Goal: Communication & Community: Answer question/provide support

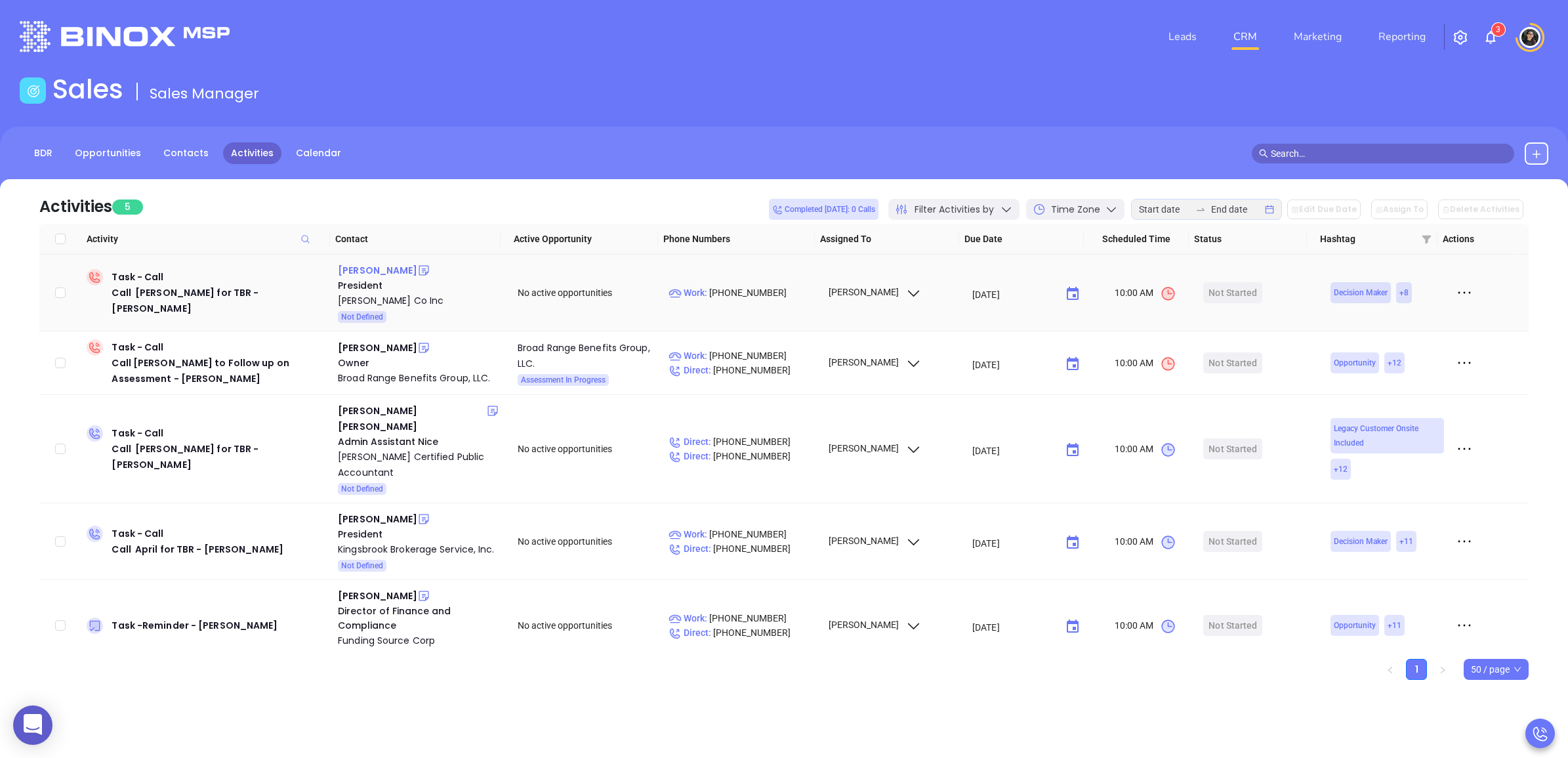
click at [371, 264] on div "Charles Vorbach" at bounding box center [377, 271] width 79 height 16
click at [356, 345] on div "Alex Horton" at bounding box center [377, 348] width 79 height 16
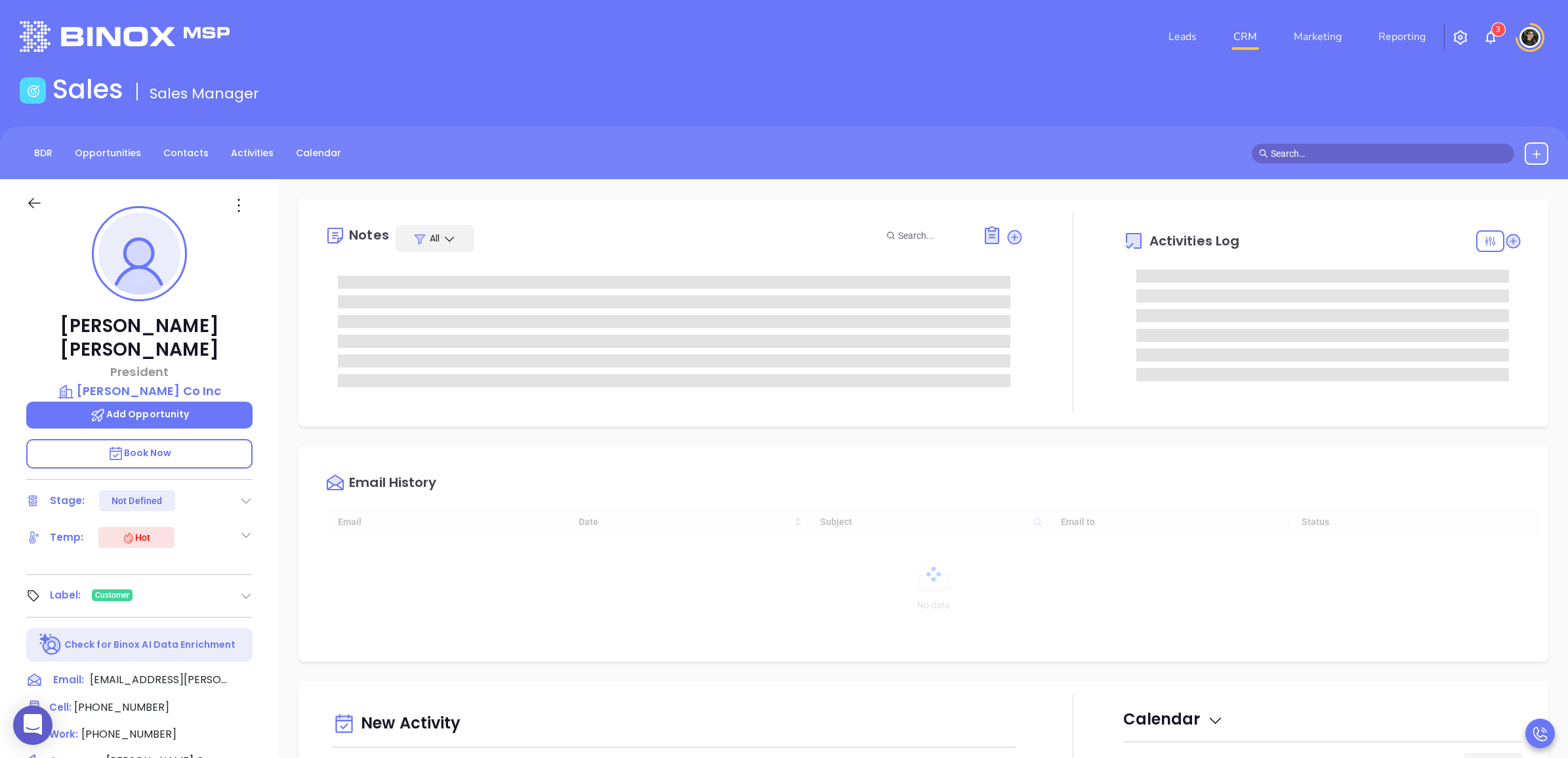
type input "[PERSON_NAME]"
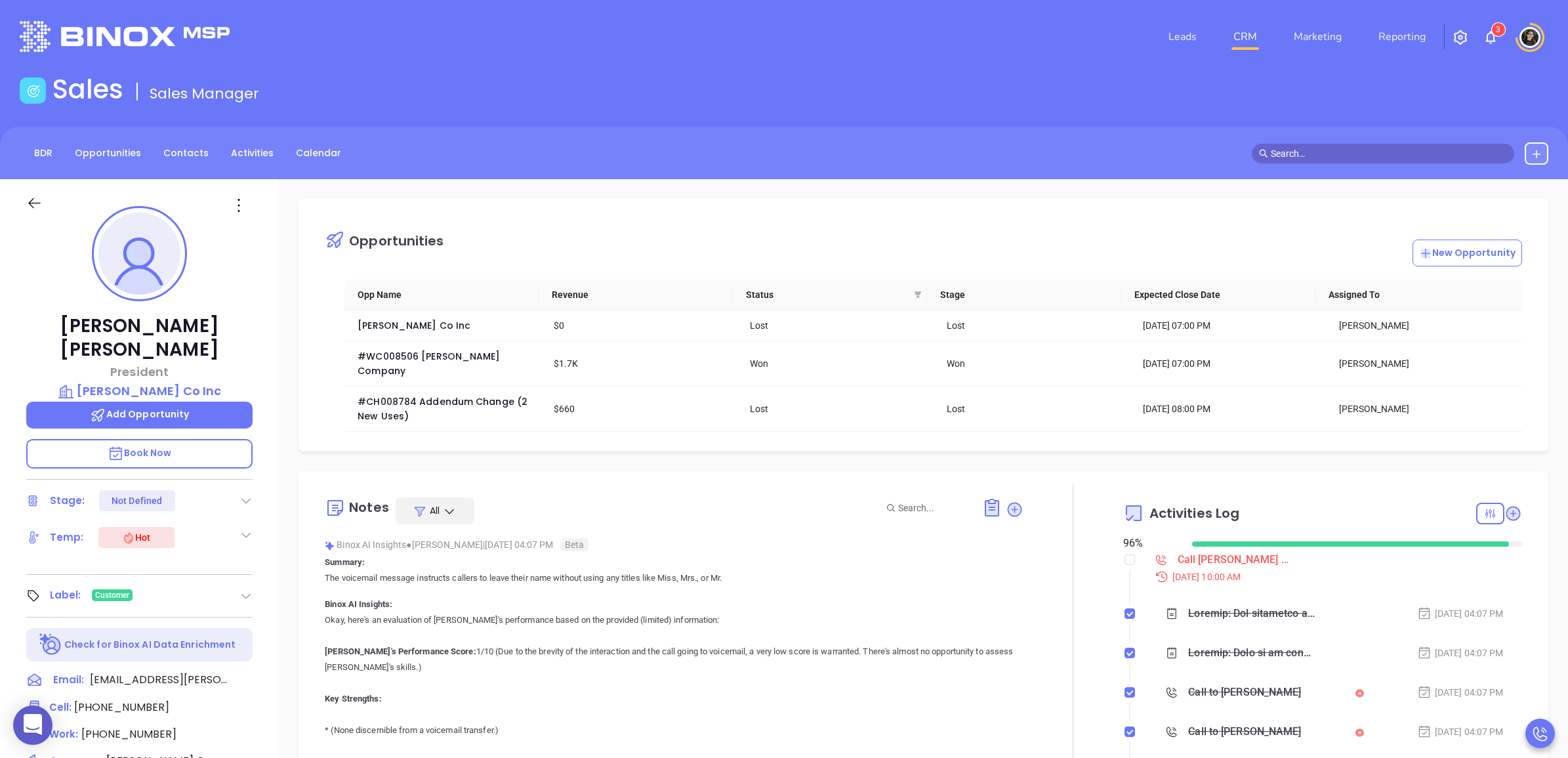
scroll to position [382, 0]
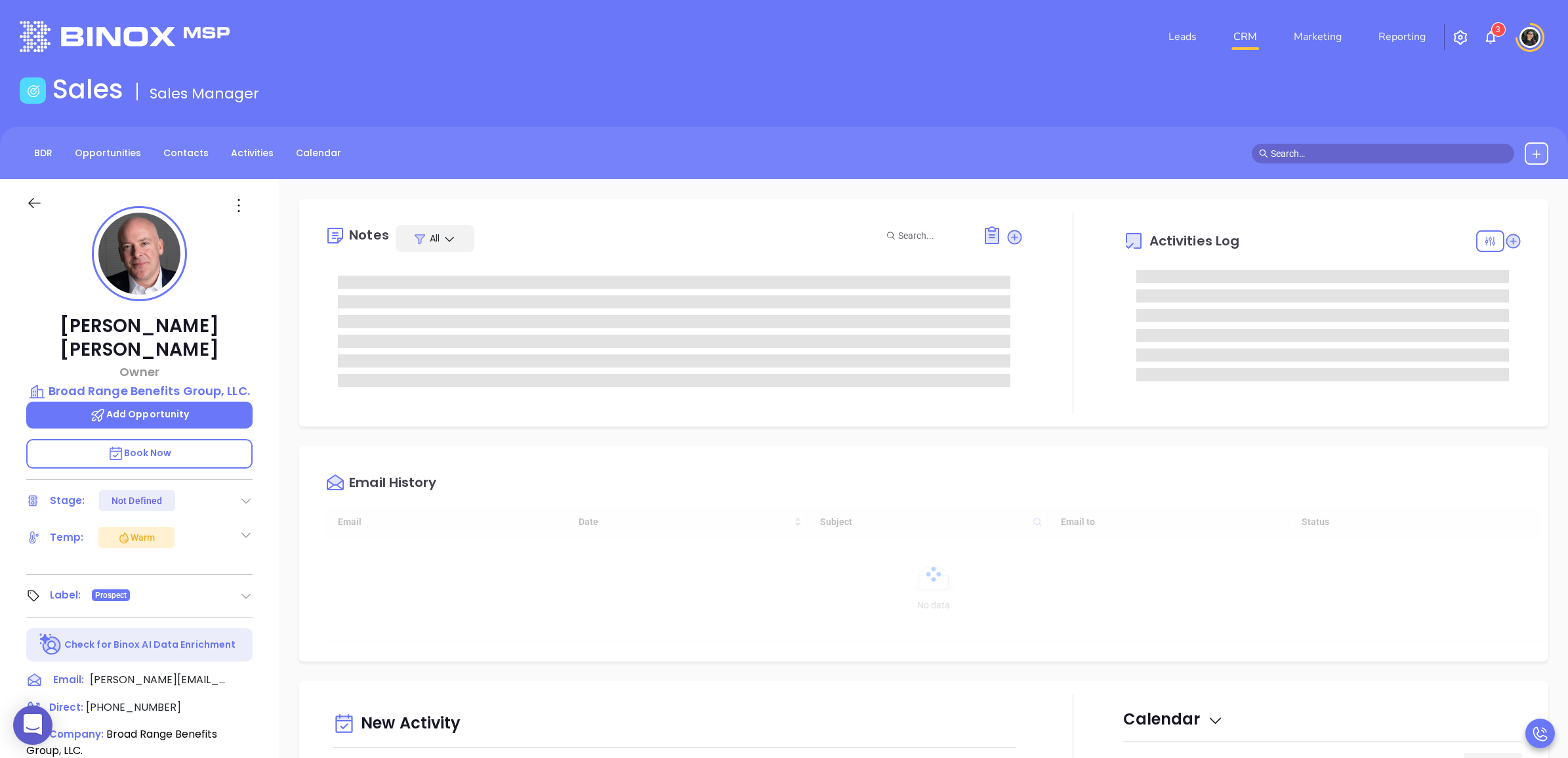
type input "[DATE]"
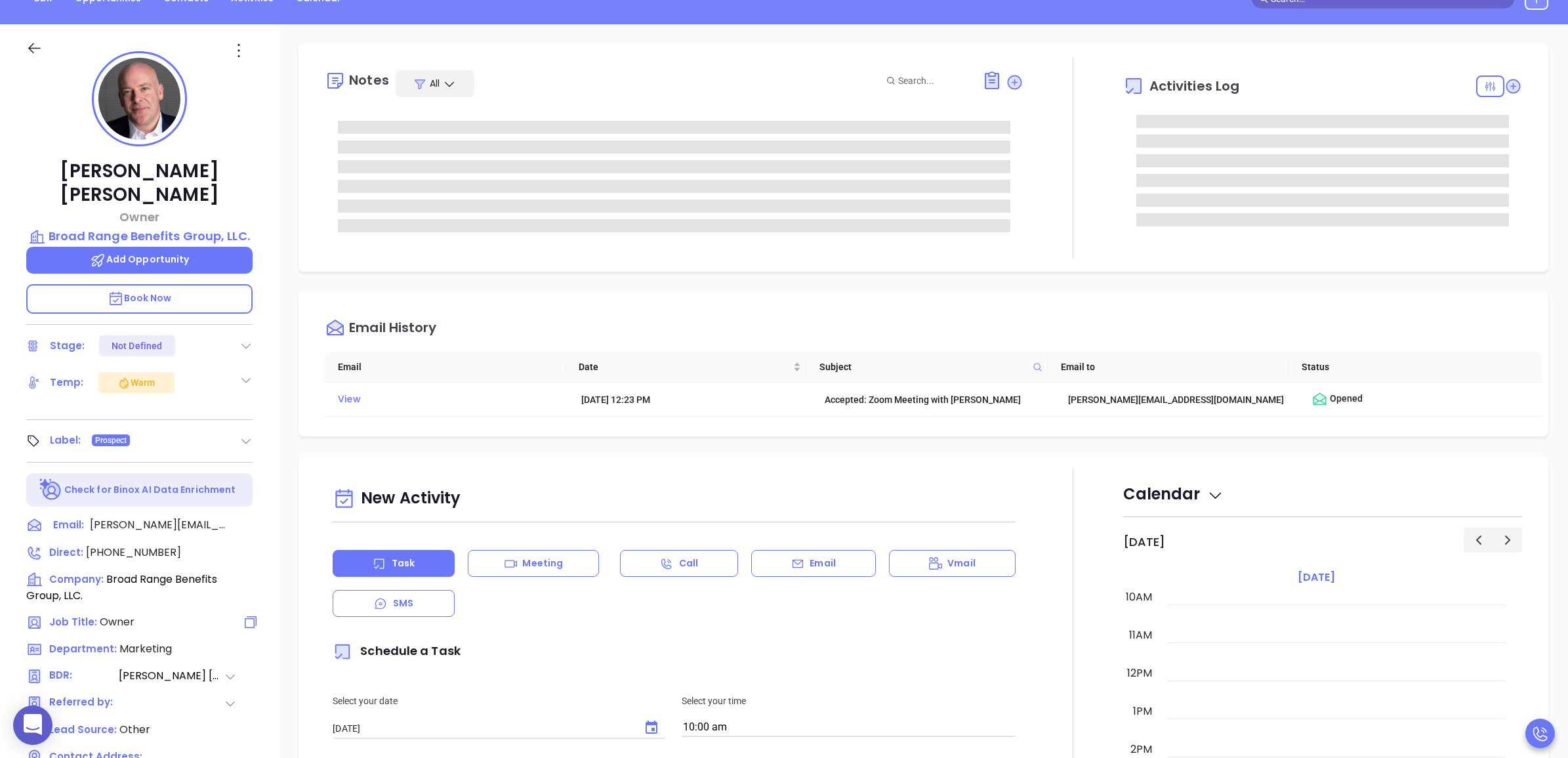
scroll to position [164, 0]
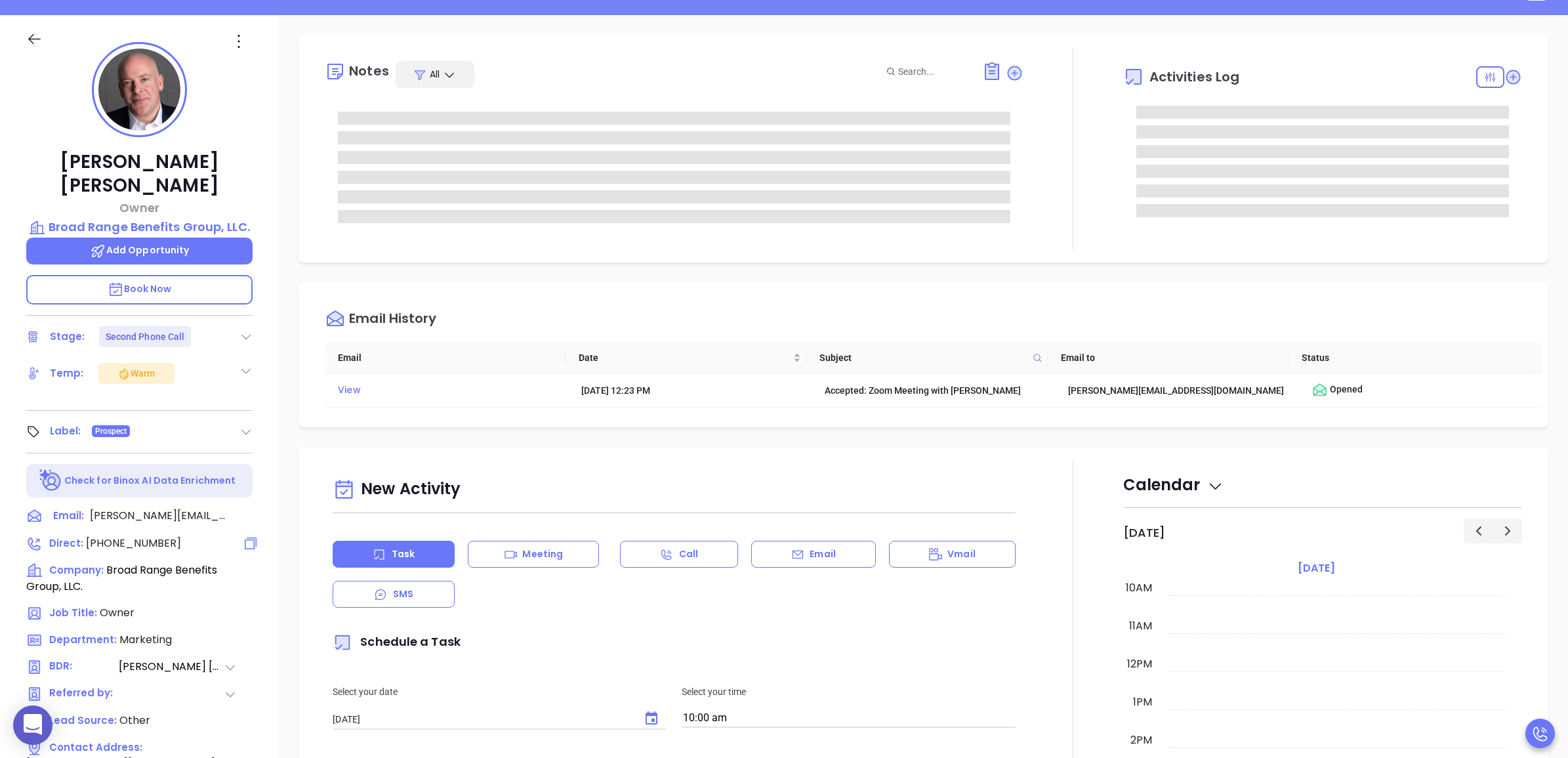
type input "[PERSON_NAME]"
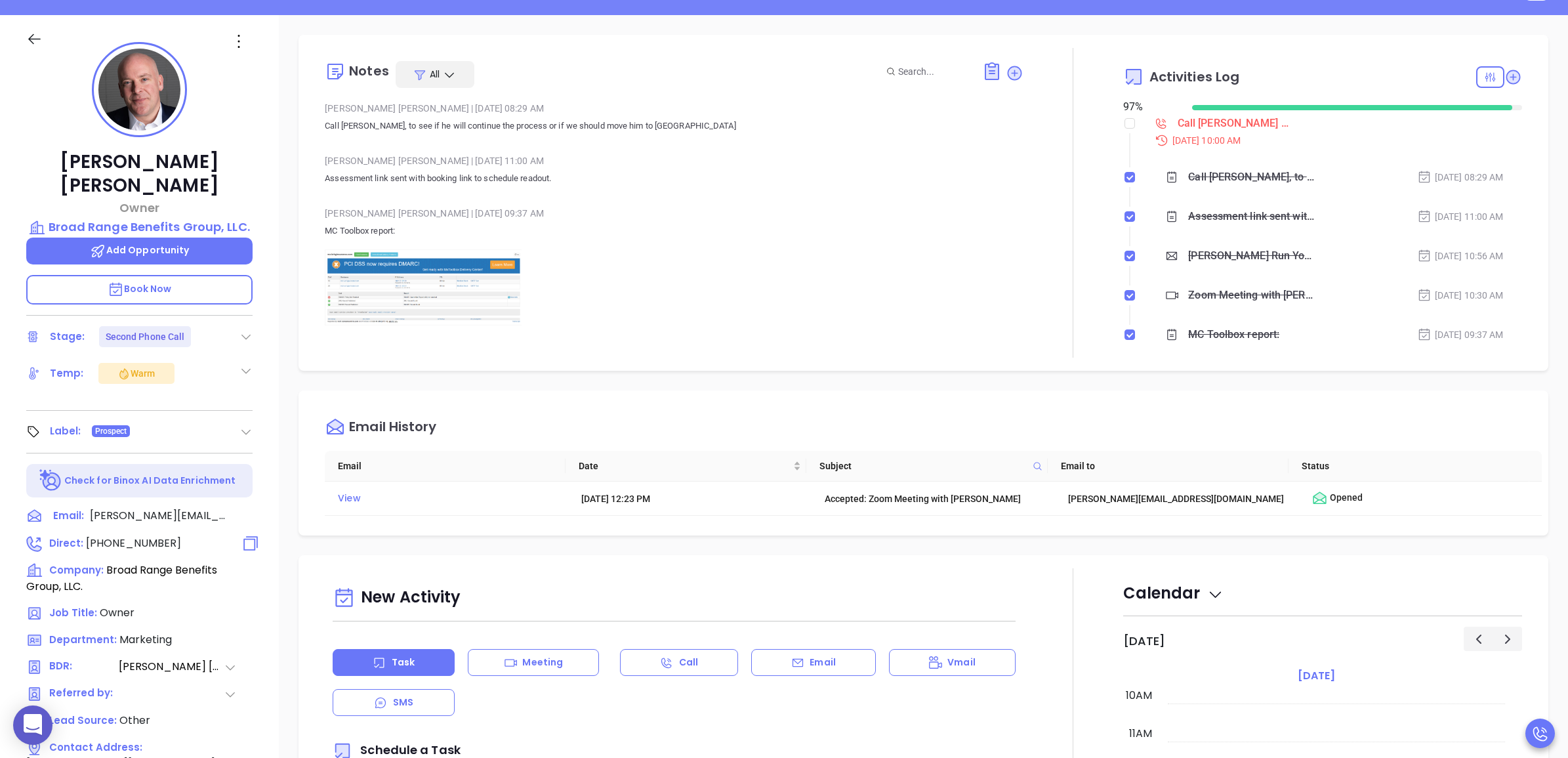
click at [148, 536] on span "[PHONE_NUMBER]" at bounding box center [133, 543] width 95 height 15
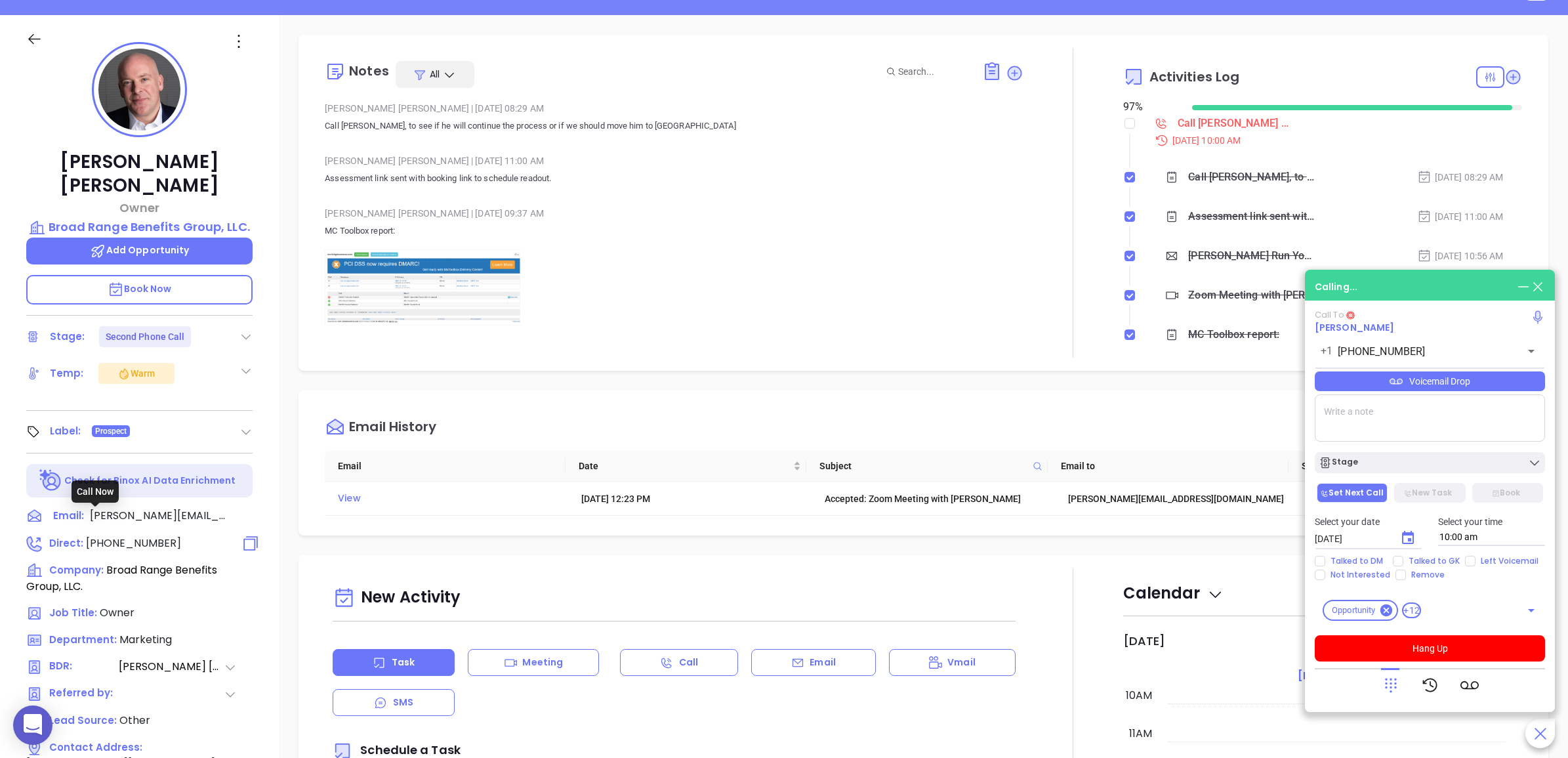
type input "[PHONE_NUMBER]"
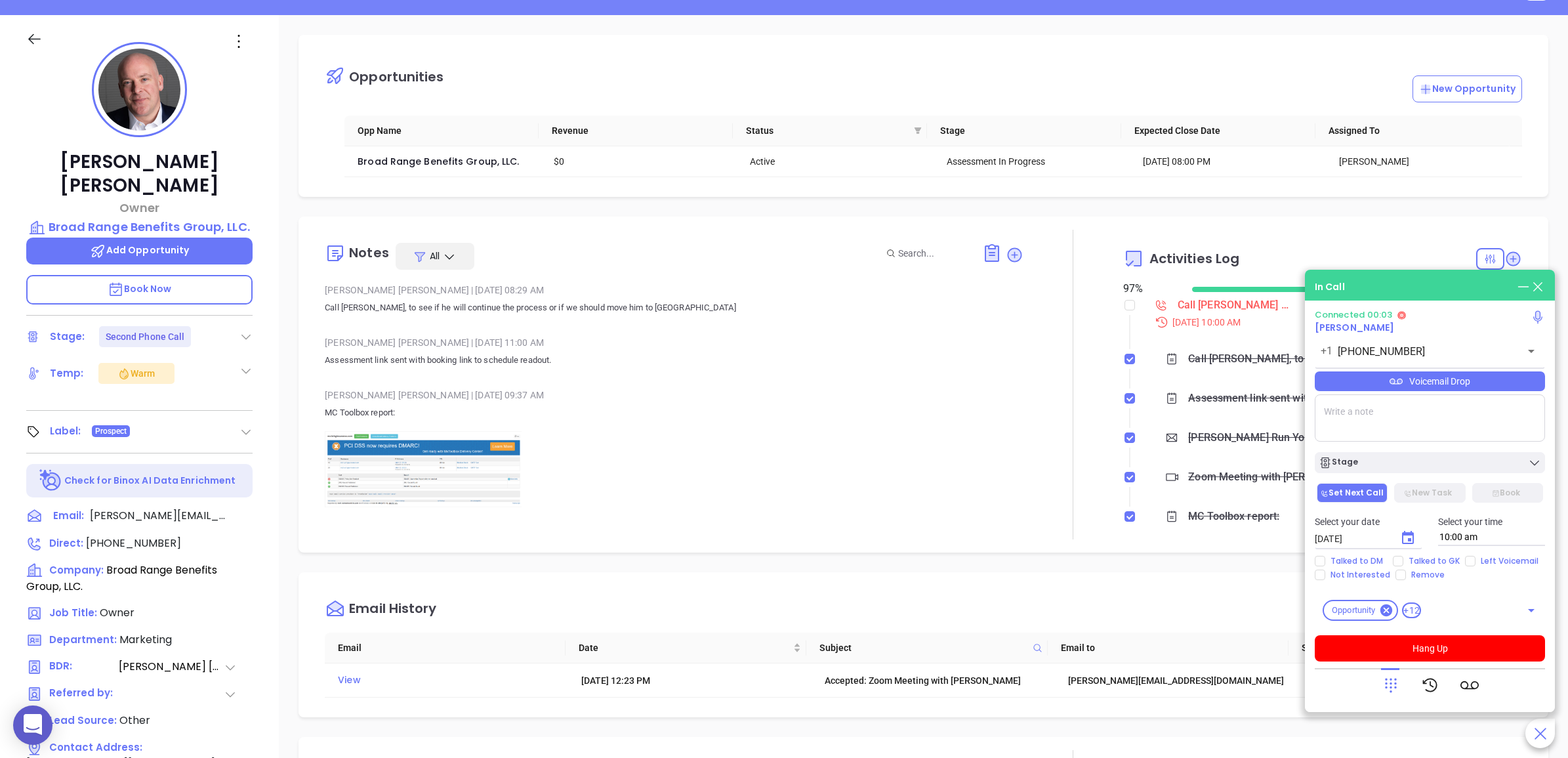
drag, startPoint x: 1401, startPoint y: 694, endPoint x: 1400, endPoint y: 707, distance: 13.0
click at [1400, 703] on div "In Call Connected 00:03 [PERSON_NAME] [PHONE_NUMBER] ​ Voicemail Drop Stage Set…" at bounding box center [1430, 491] width 250 height 442
click at [1394, 692] on icon at bounding box center [1391, 685] width 19 height 19
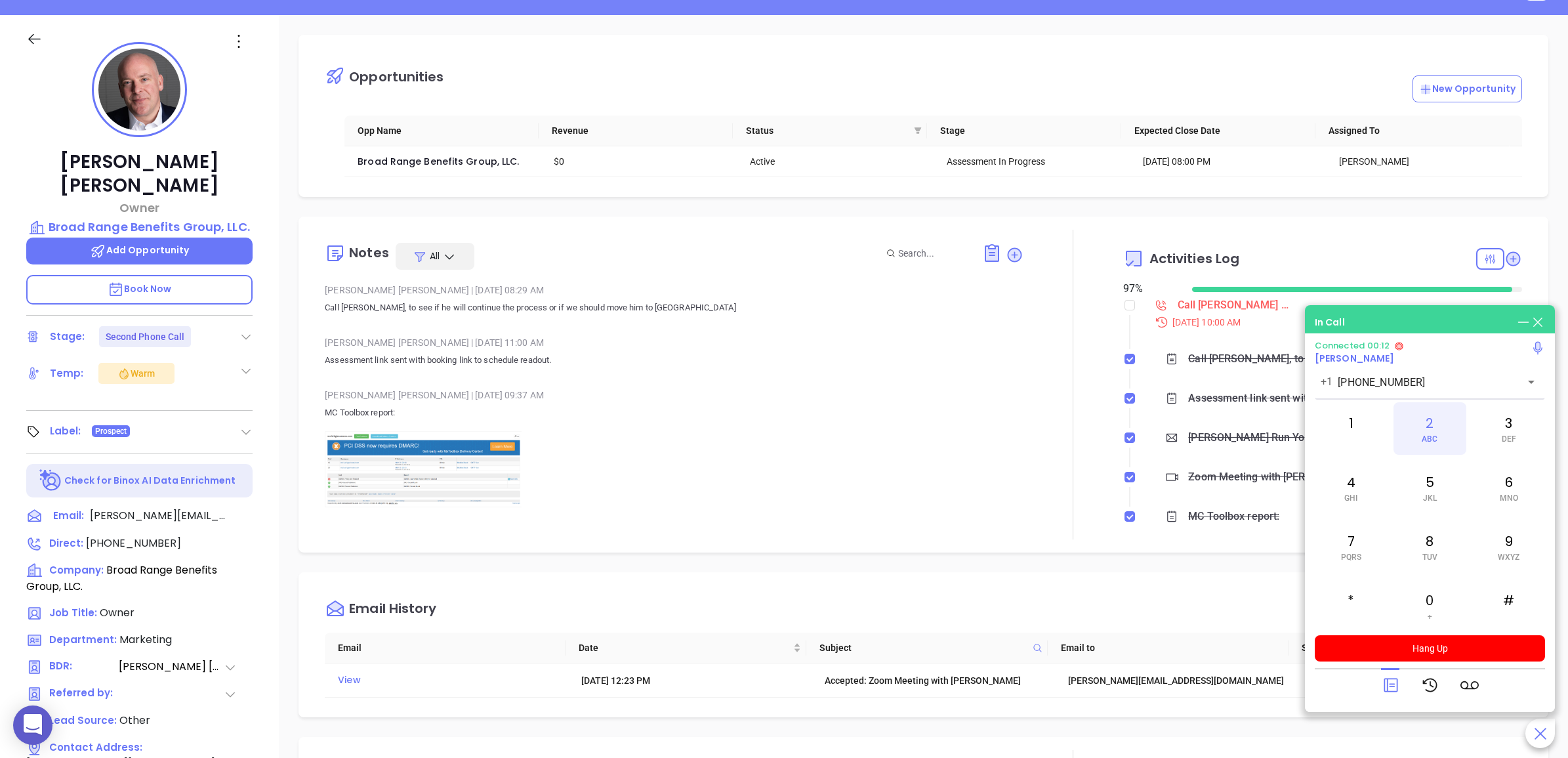
click at [1428, 440] on span "ABC" at bounding box center [1430, 438] width 16 height 9
click at [1432, 431] on div "2 ABC" at bounding box center [1430, 428] width 72 height 53
click at [1415, 476] on div "5 JKL" at bounding box center [1430, 487] width 72 height 53
click at [1527, 422] on div "3 DEF" at bounding box center [1509, 428] width 72 height 53
click at [1492, 543] on div "9 WXYZ" at bounding box center [1509, 546] width 72 height 53
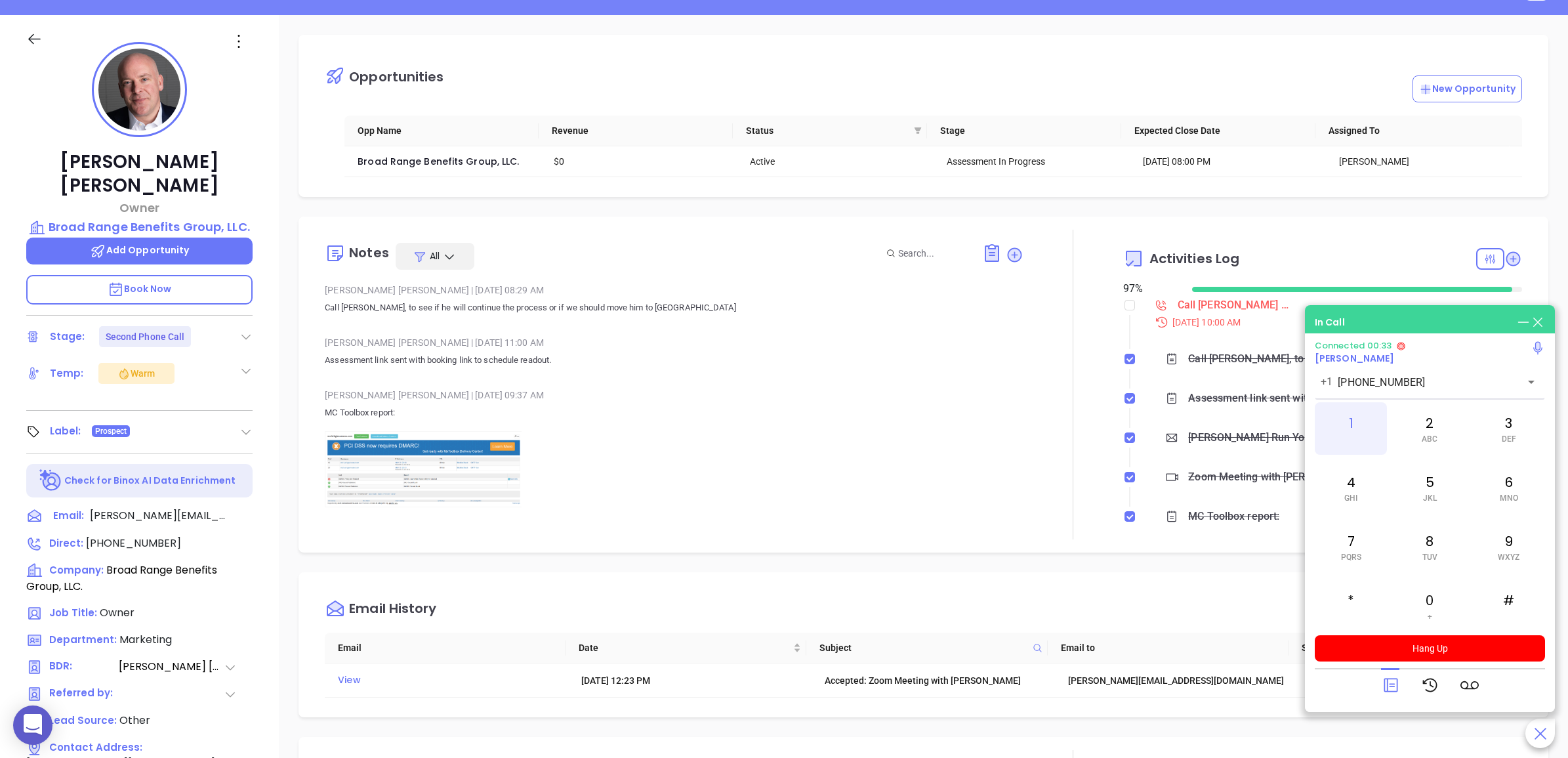
click at [1346, 403] on div "1" at bounding box center [1351, 428] width 72 height 53
click at [243, 510] on icon at bounding box center [249, 515] width 12 height 12
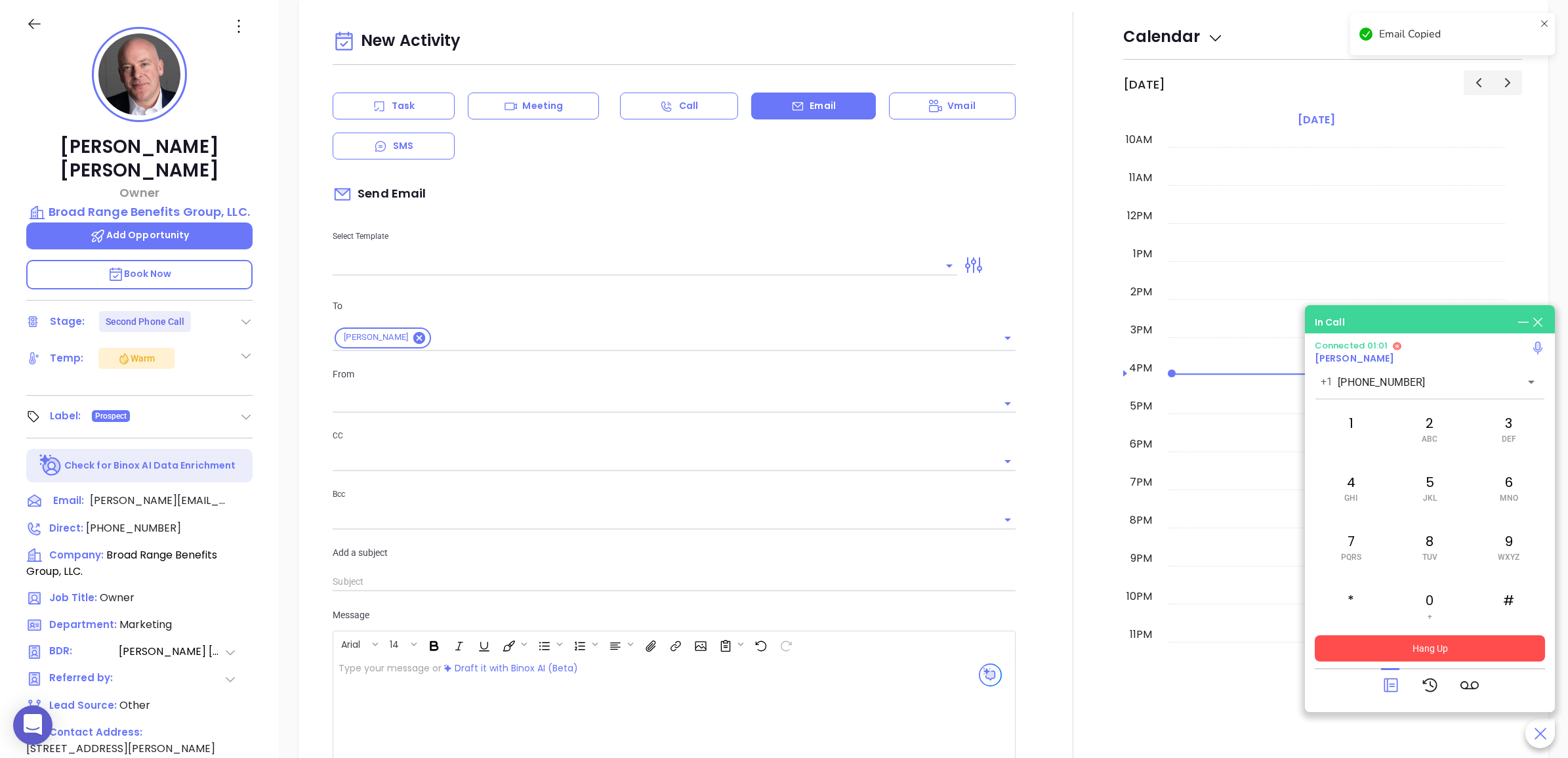
click at [1461, 657] on button "Hang Up" at bounding box center [1430, 648] width 230 height 26
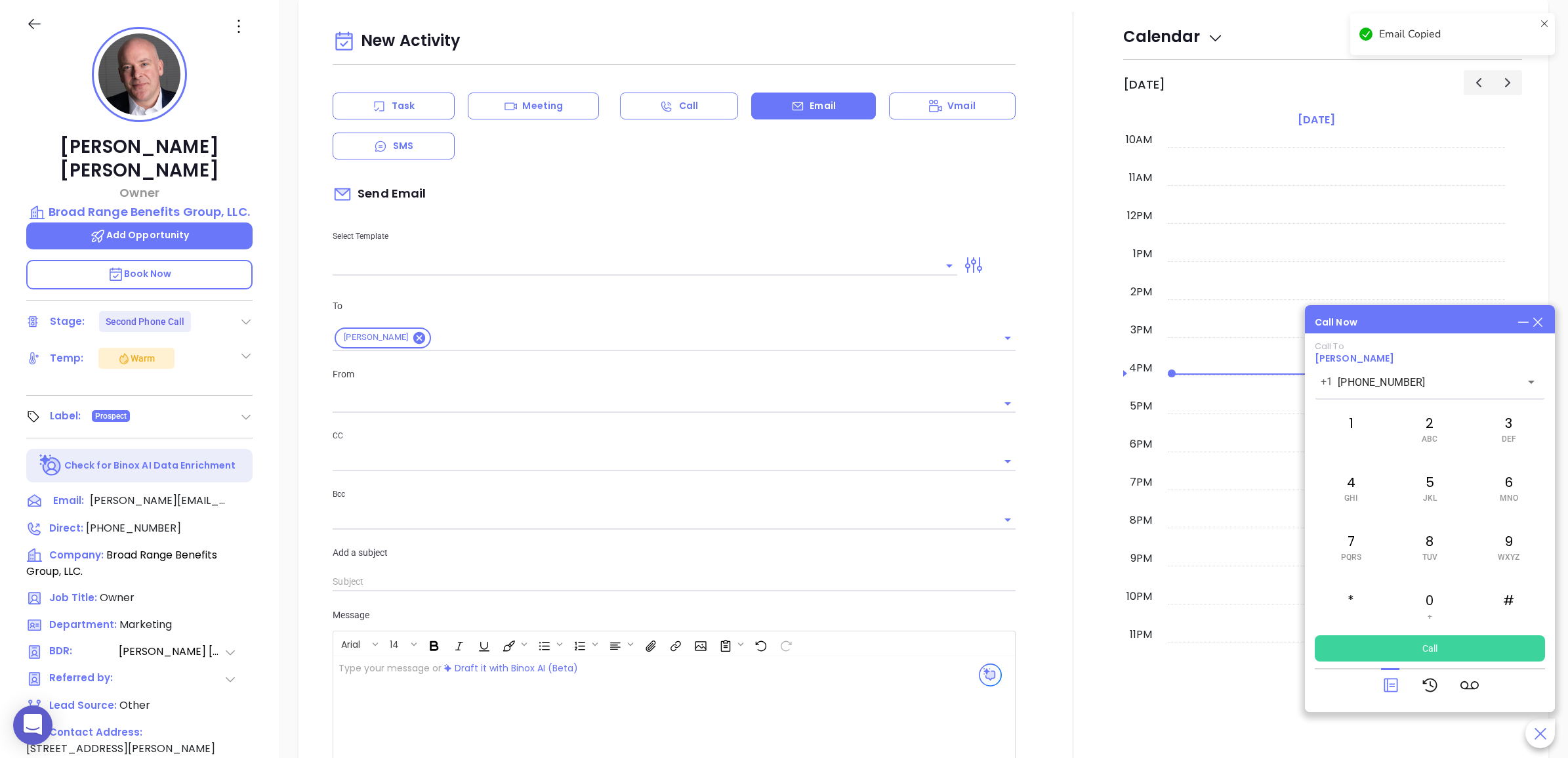
type input "[PERSON_NAME]"
click at [623, 263] on input "text" at bounding box center [635, 265] width 605 height 19
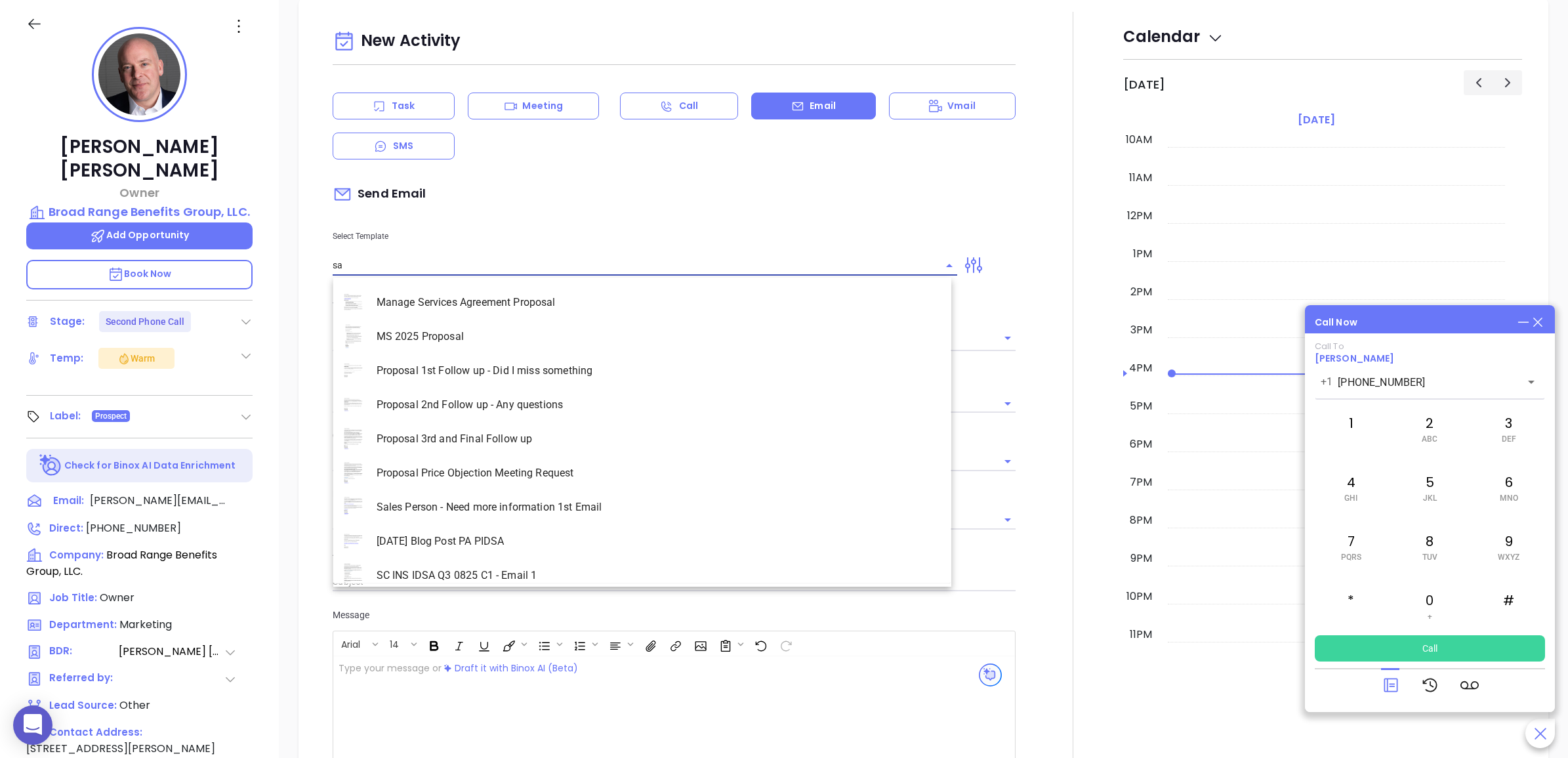
type input "s"
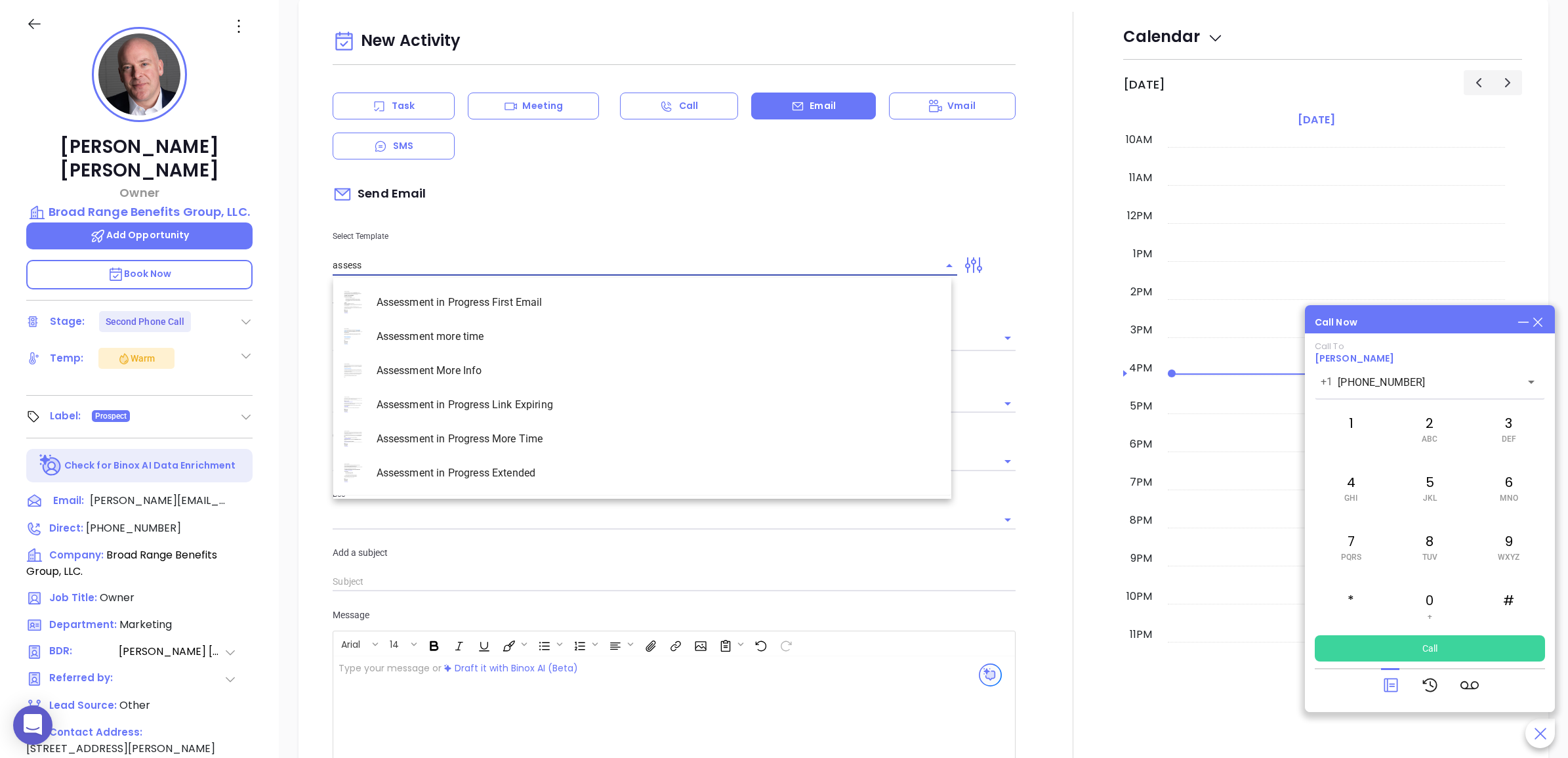
click at [572, 415] on li "Assessment in Progress Link Expiring" at bounding box center [642, 405] width 618 height 34
type input "Assessment in Progress Link Expiring"
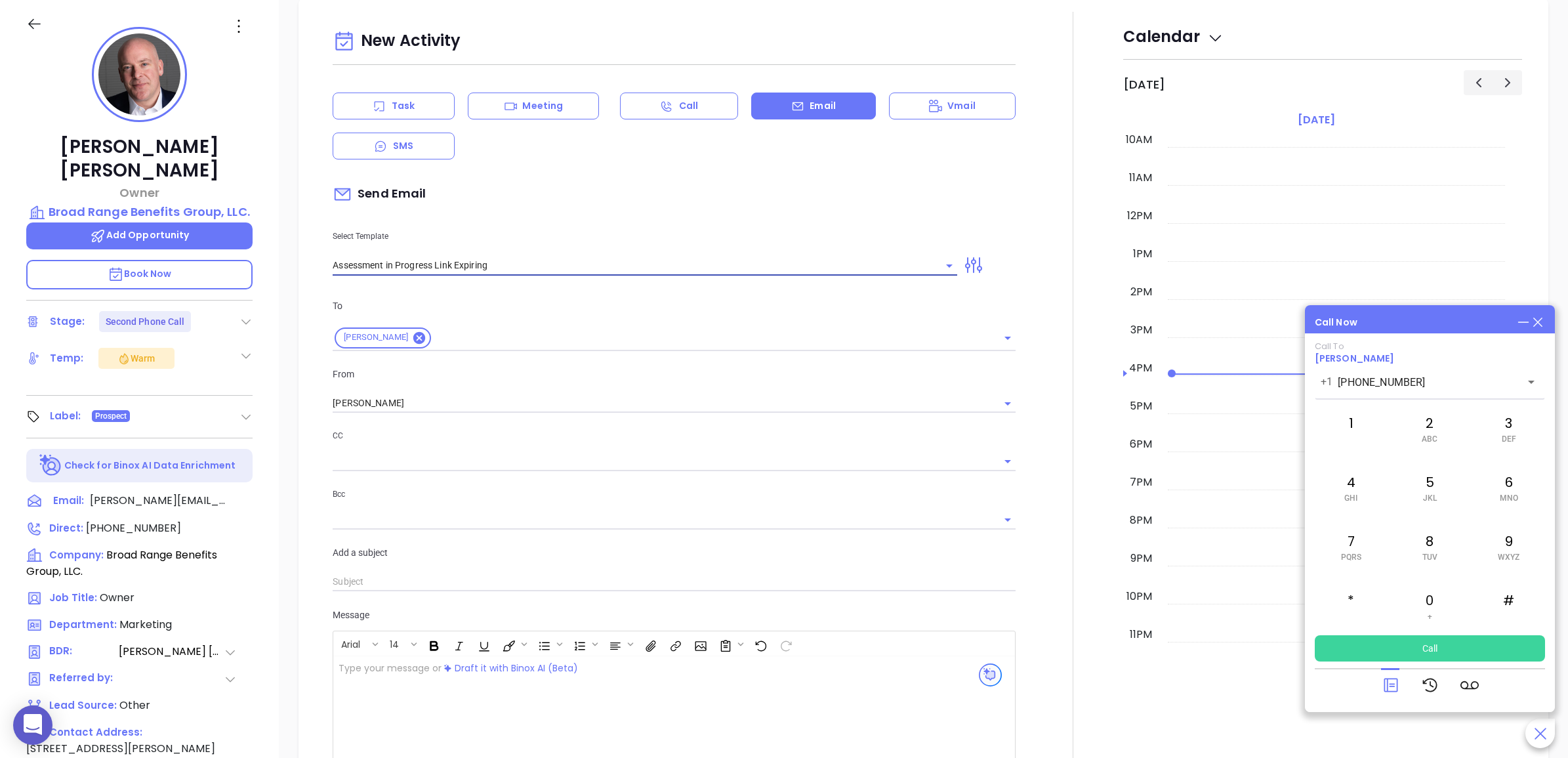
type input "[PERSON_NAME] your Cyber Risk Assessment Link Expiring Soon"
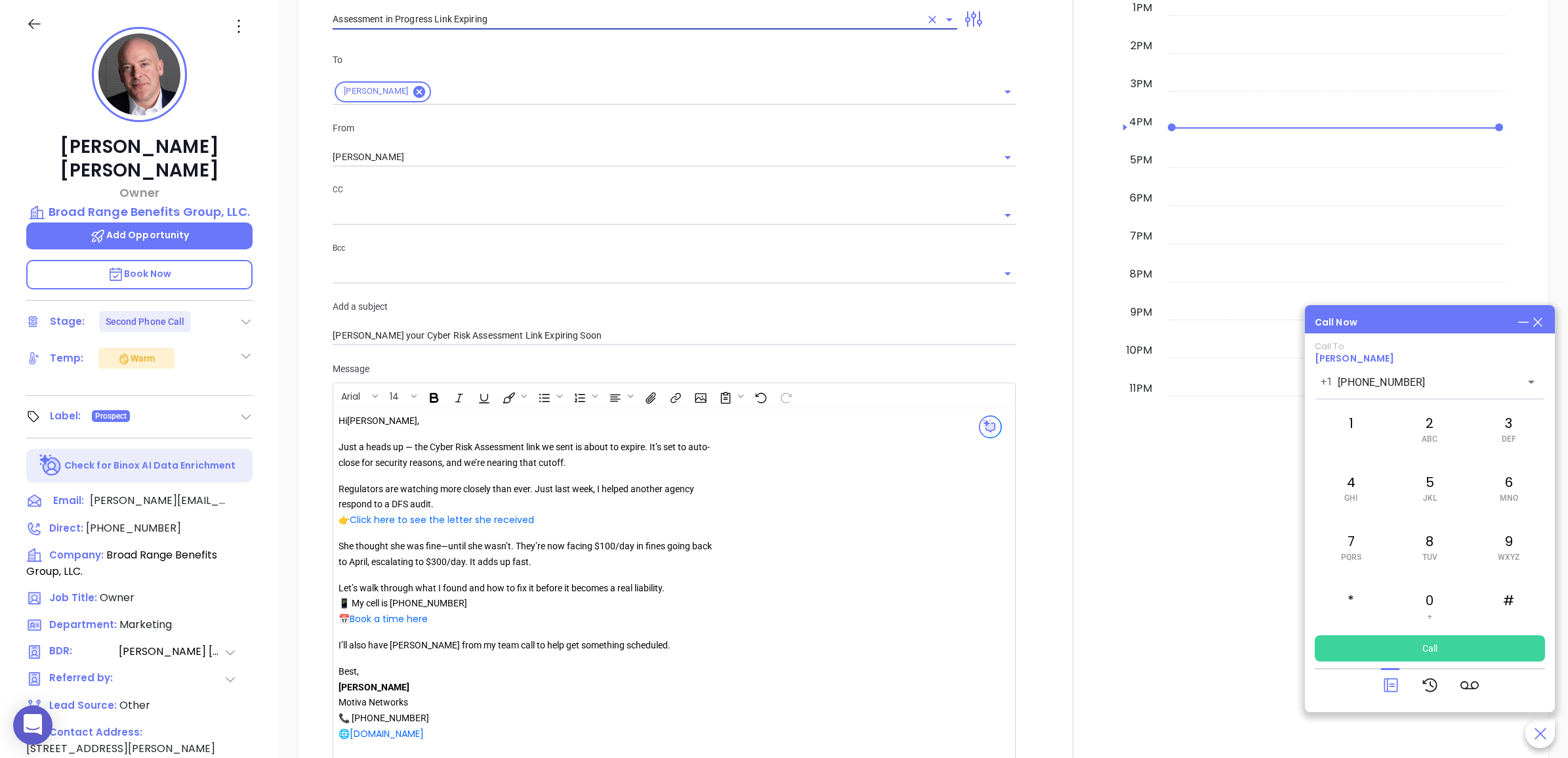
scroll to position [1051, 0]
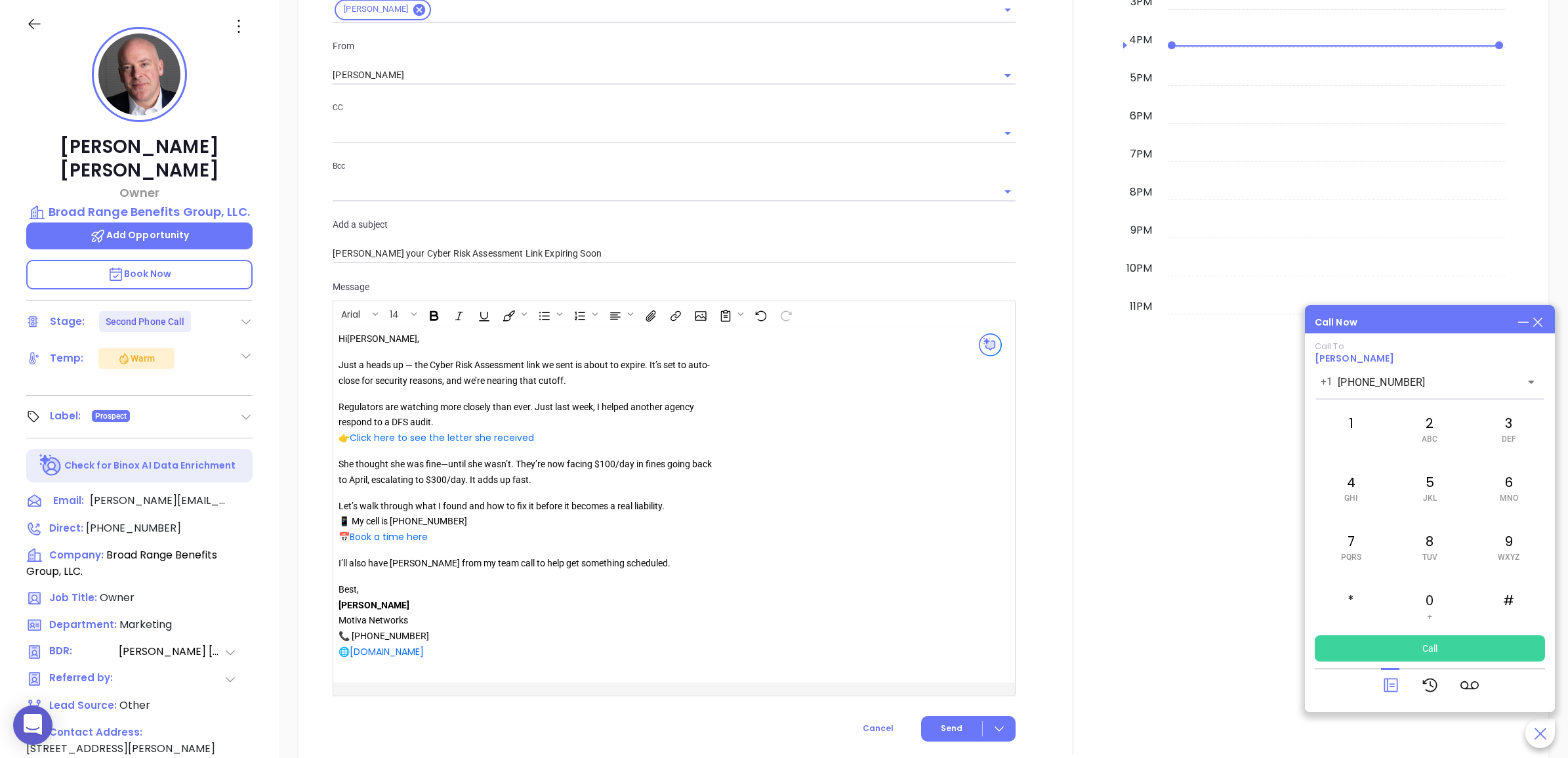
type input "Assessment in Progress Link Expiring"
drag, startPoint x: 440, startPoint y: 541, endPoint x: 353, endPoint y: 543, distance: 87.0
click at [353, 543] on p "Let’s walk through what I found and how to fix it before it becomes a real liab…" at bounding box center [527, 522] width 377 height 47
click at [673, 317] on icon "Insert link" at bounding box center [676, 315] width 14 height 14
click at [727, 354] on input "[URL][DOMAIN_NAME]" at bounding box center [738, 355] width 130 height 21
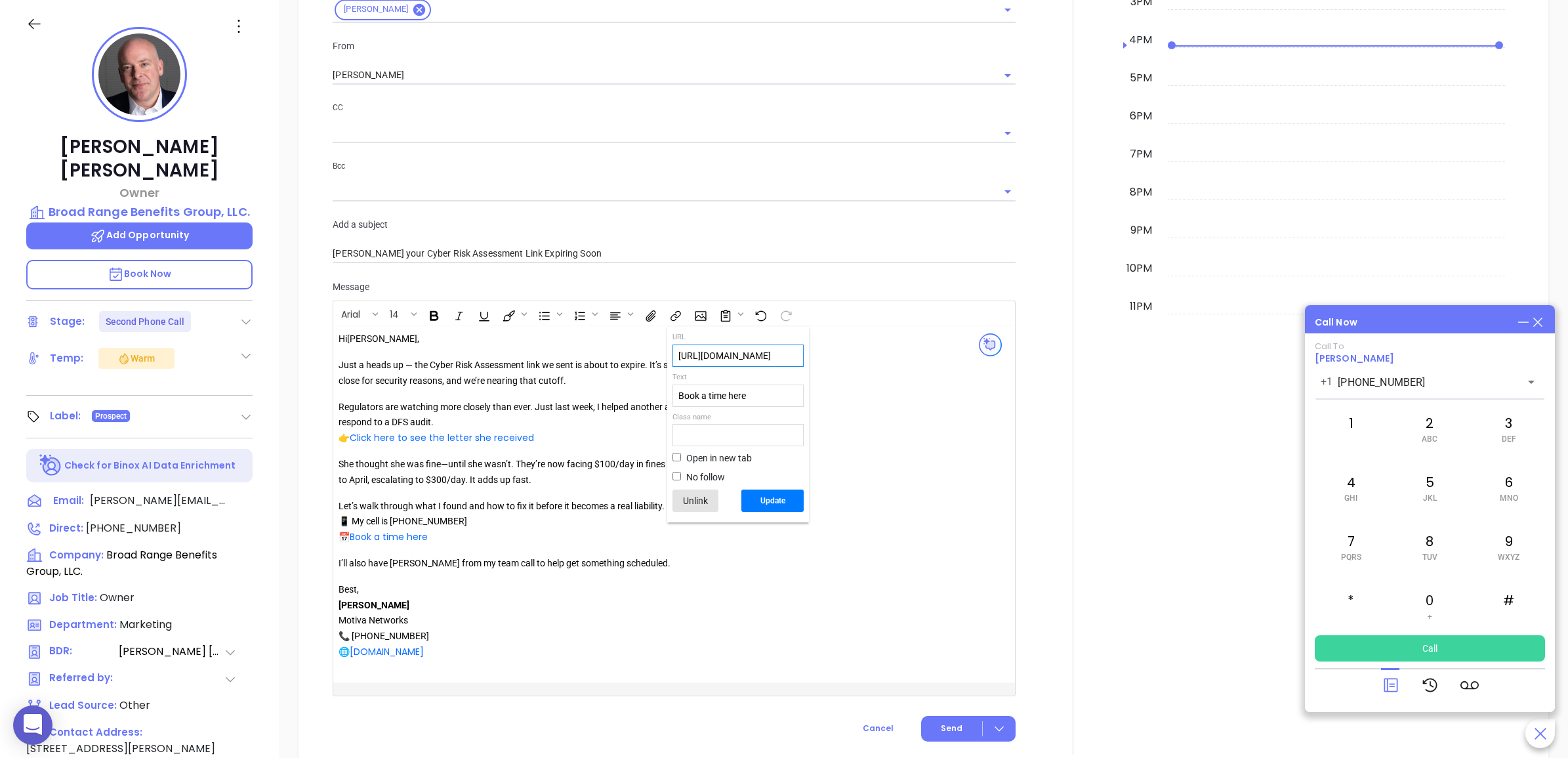
click at [727, 354] on input "[URL][DOMAIN_NAME]" at bounding box center [738, 355] width 130 height 21
paste input "[URL][DOMAIN_NAME]"
type input "[URL][DOMAIN_NAME]"
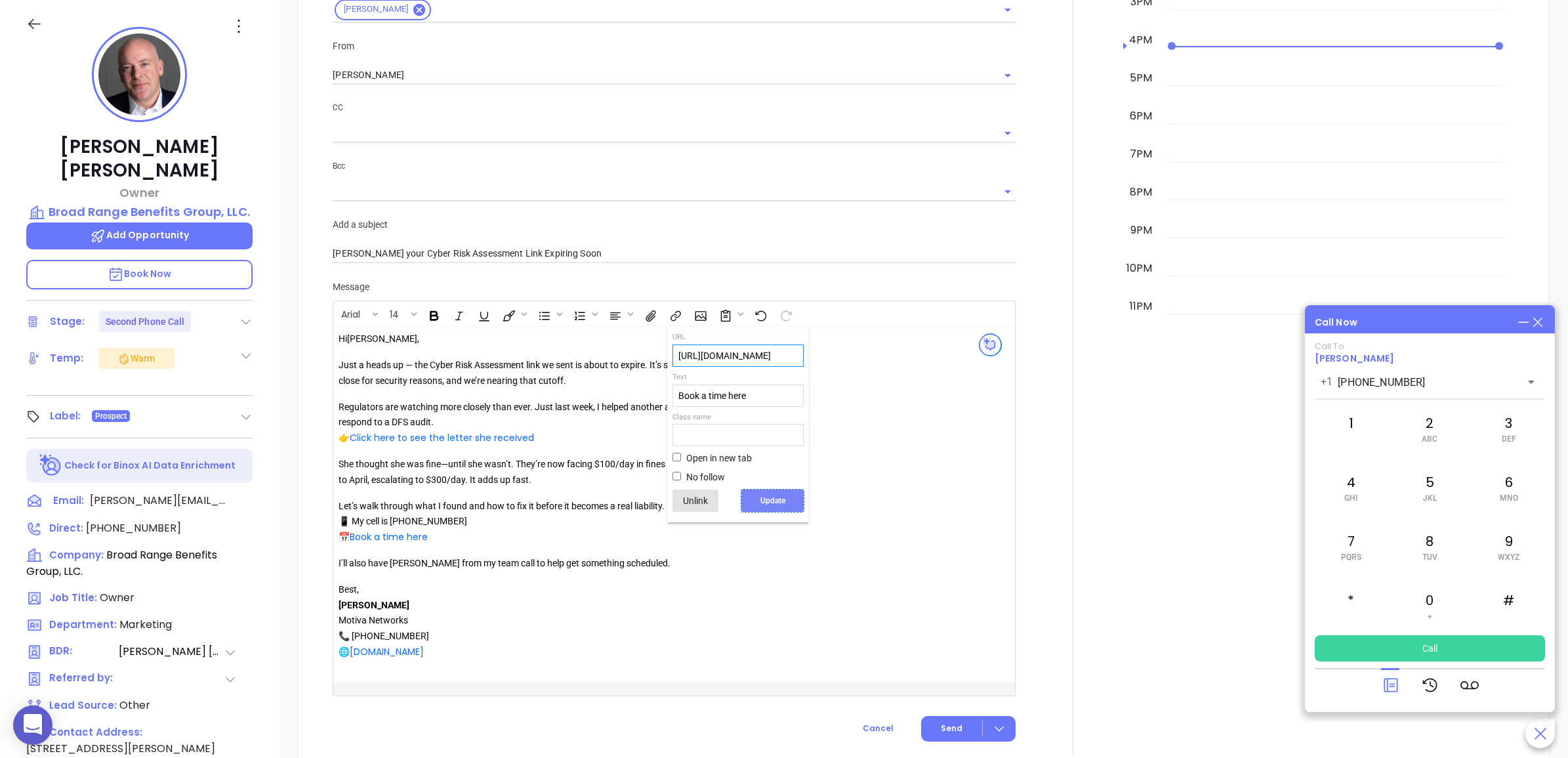
click at [784, 502] on button "Update" at bounding box center [772, 500] width 63 height 22
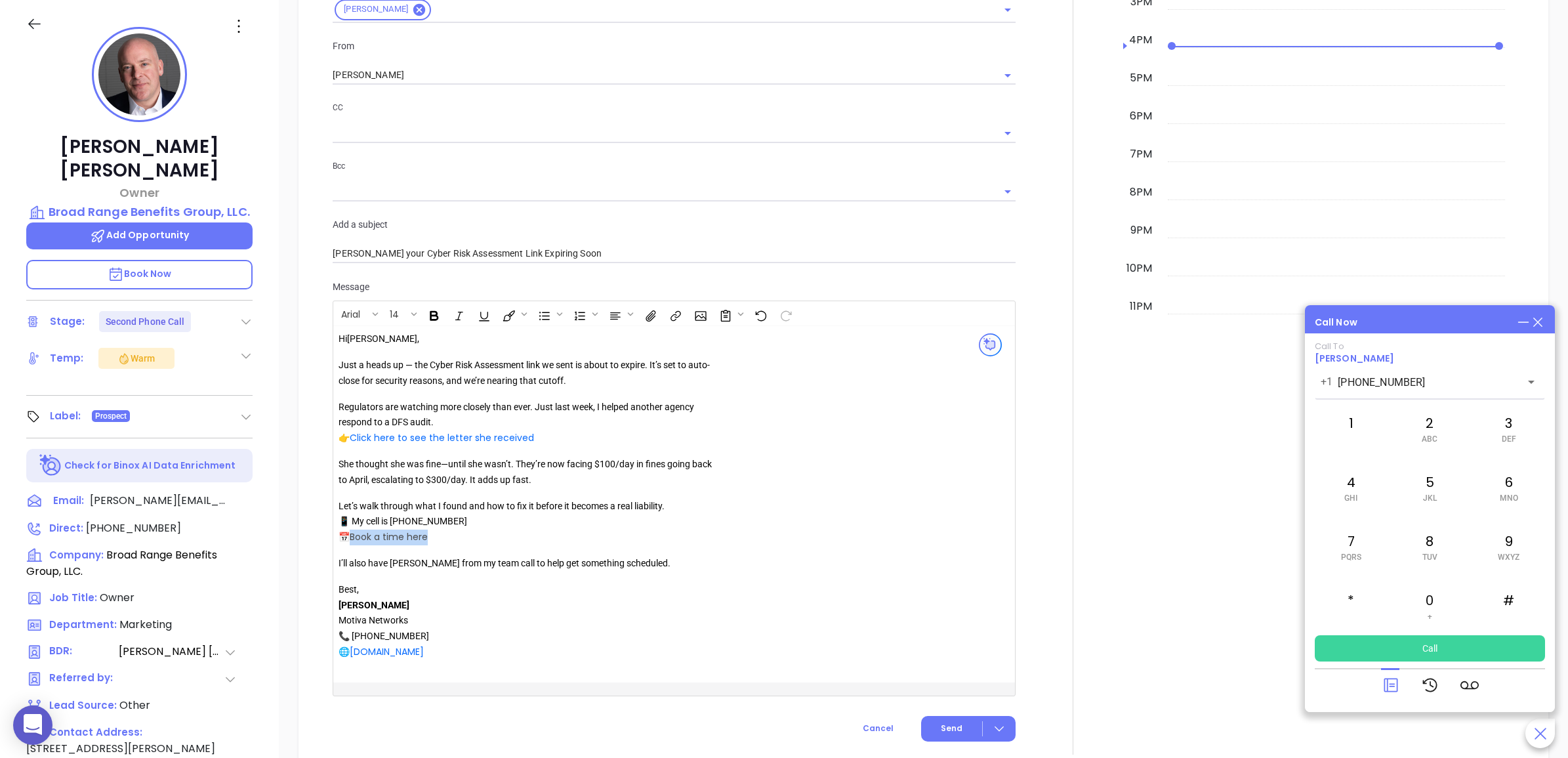
click at [399, 543] on link "Book a time here" at bounding box center [389, 536] width 78 height 13
click at [363, 562] on button "Open link" at bounding box center [371, 564] width 22 height 22
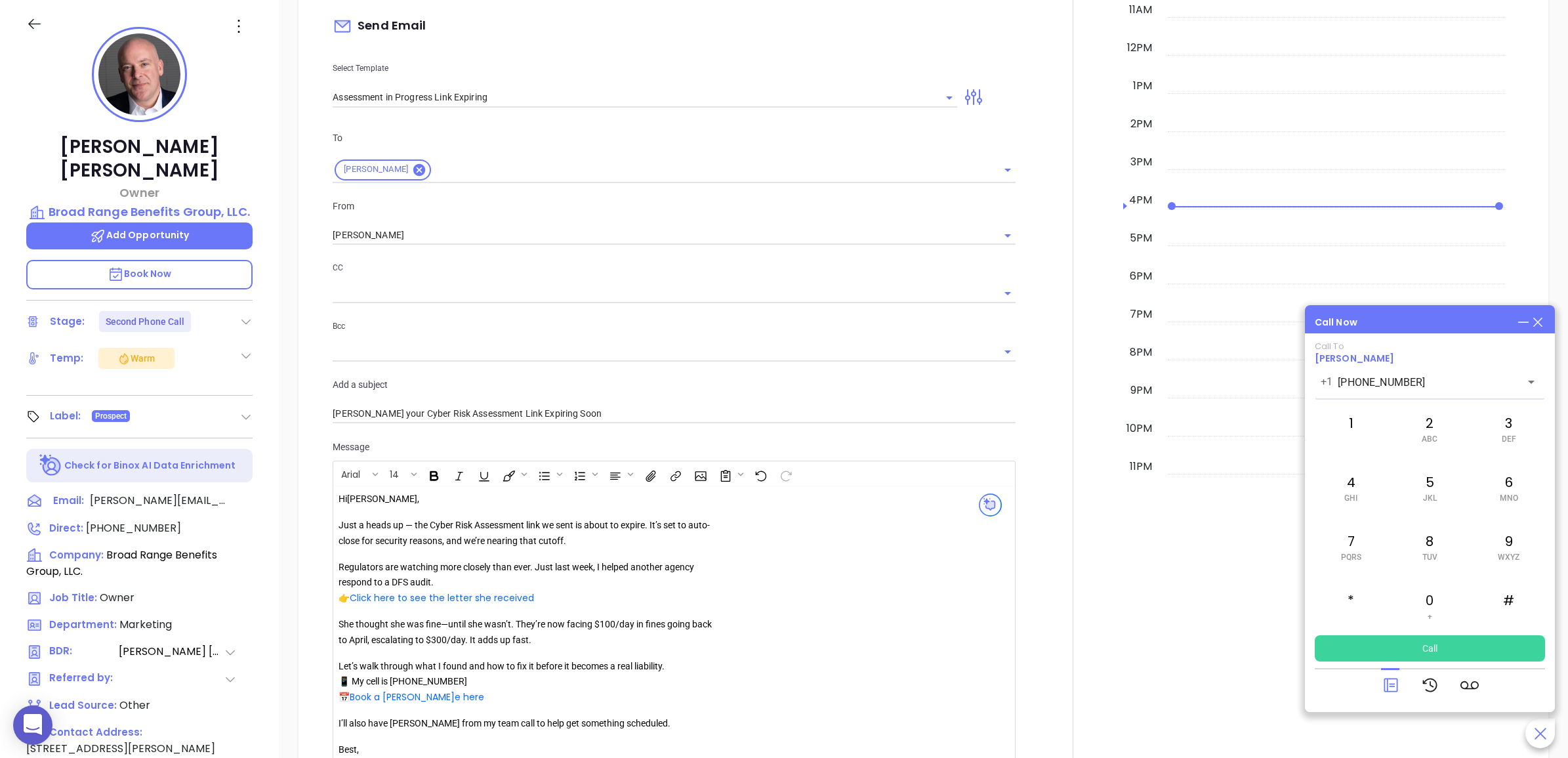
scroll to position [887, 0]
click at [551, 238] on input "[PERSON_NAME]" at bounding box center [655, 239] width 646 height 19
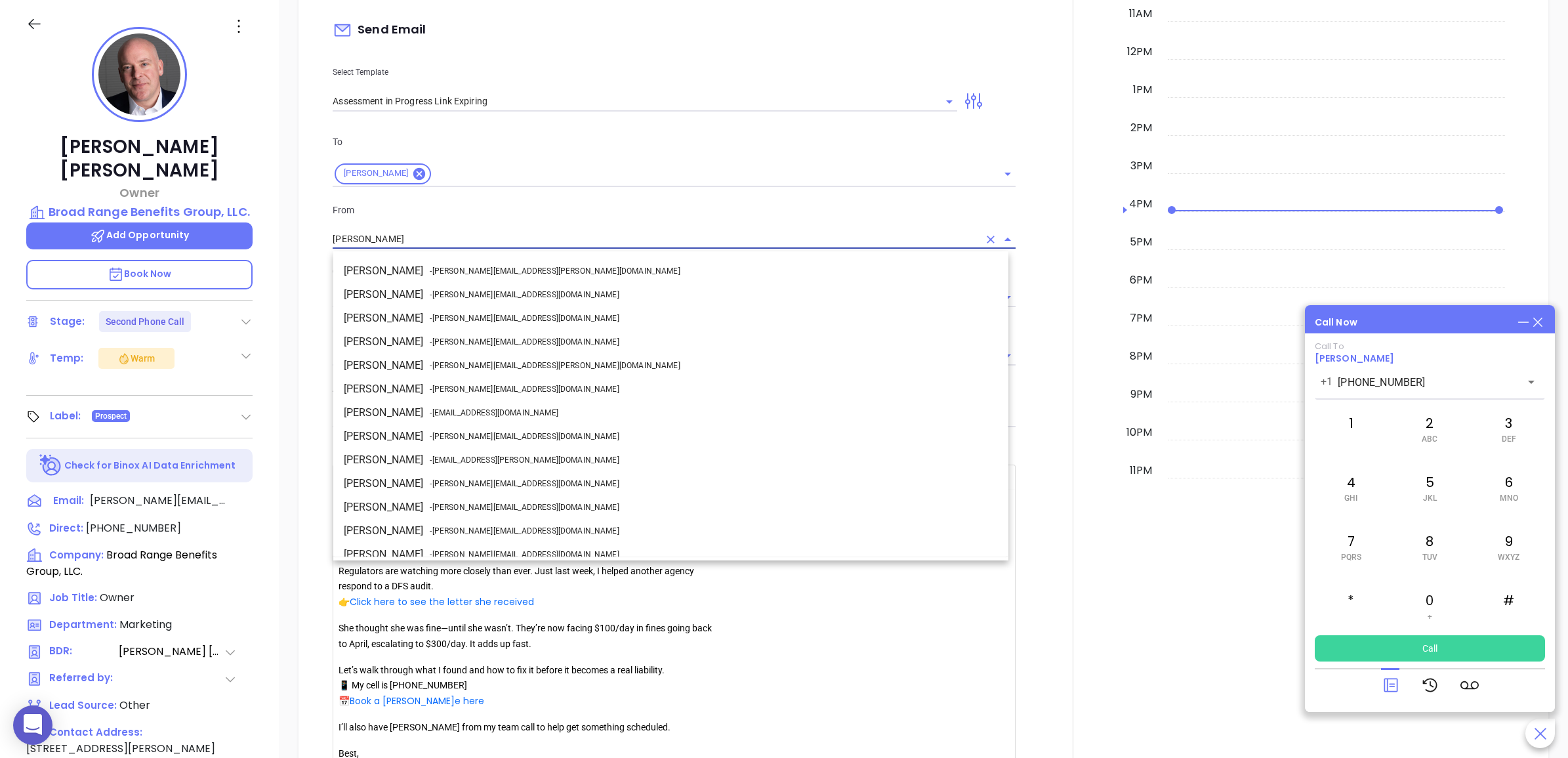
scroll to position [33, 0]
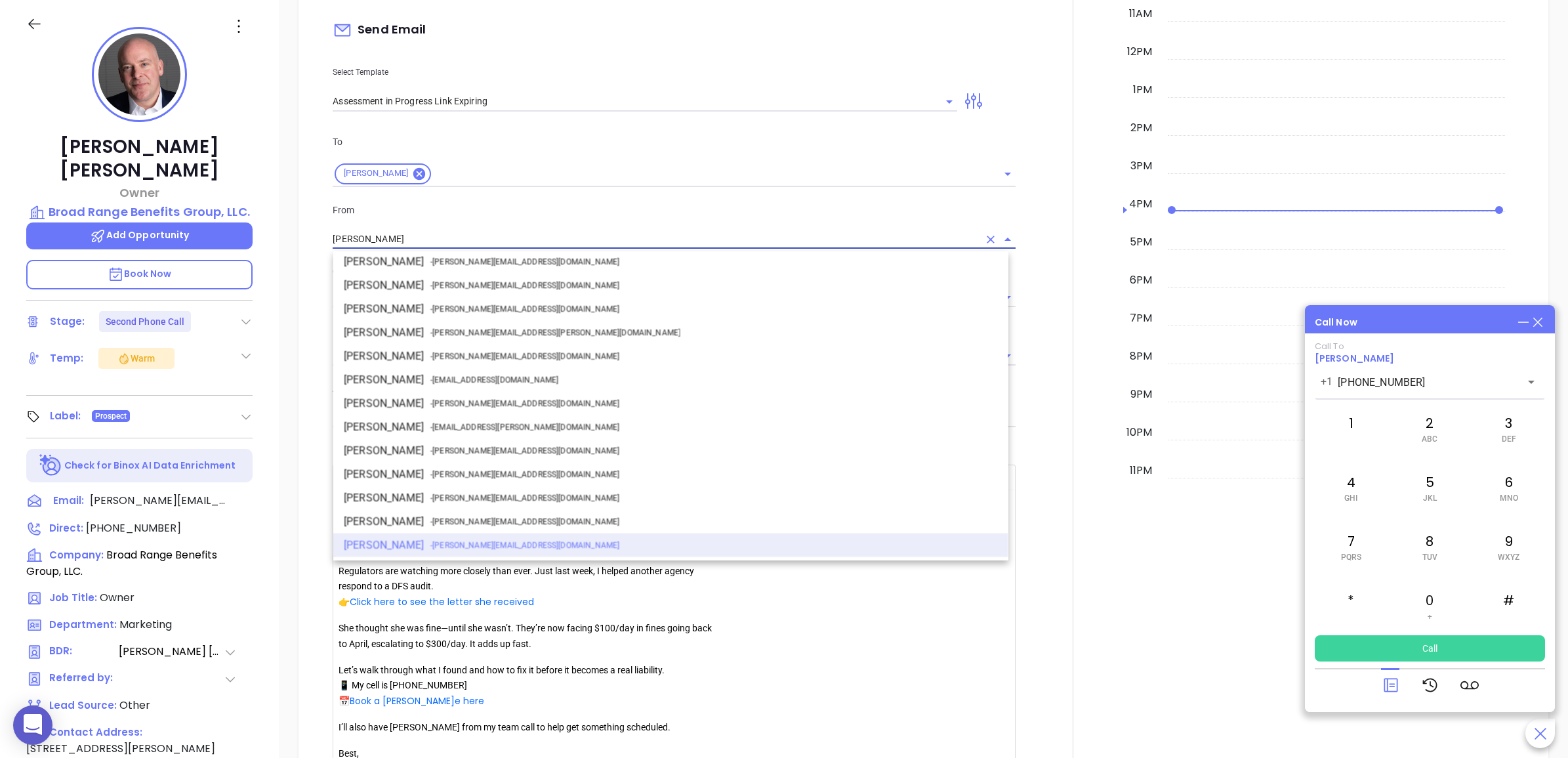
click at [451, 404] on span "- [PERSON_NAME][EMAIL_ADDRESS][DOMAIN_NAME]" at bounding box center [524, 403] width 189 height 12
type input "[PERSON_NAME]"
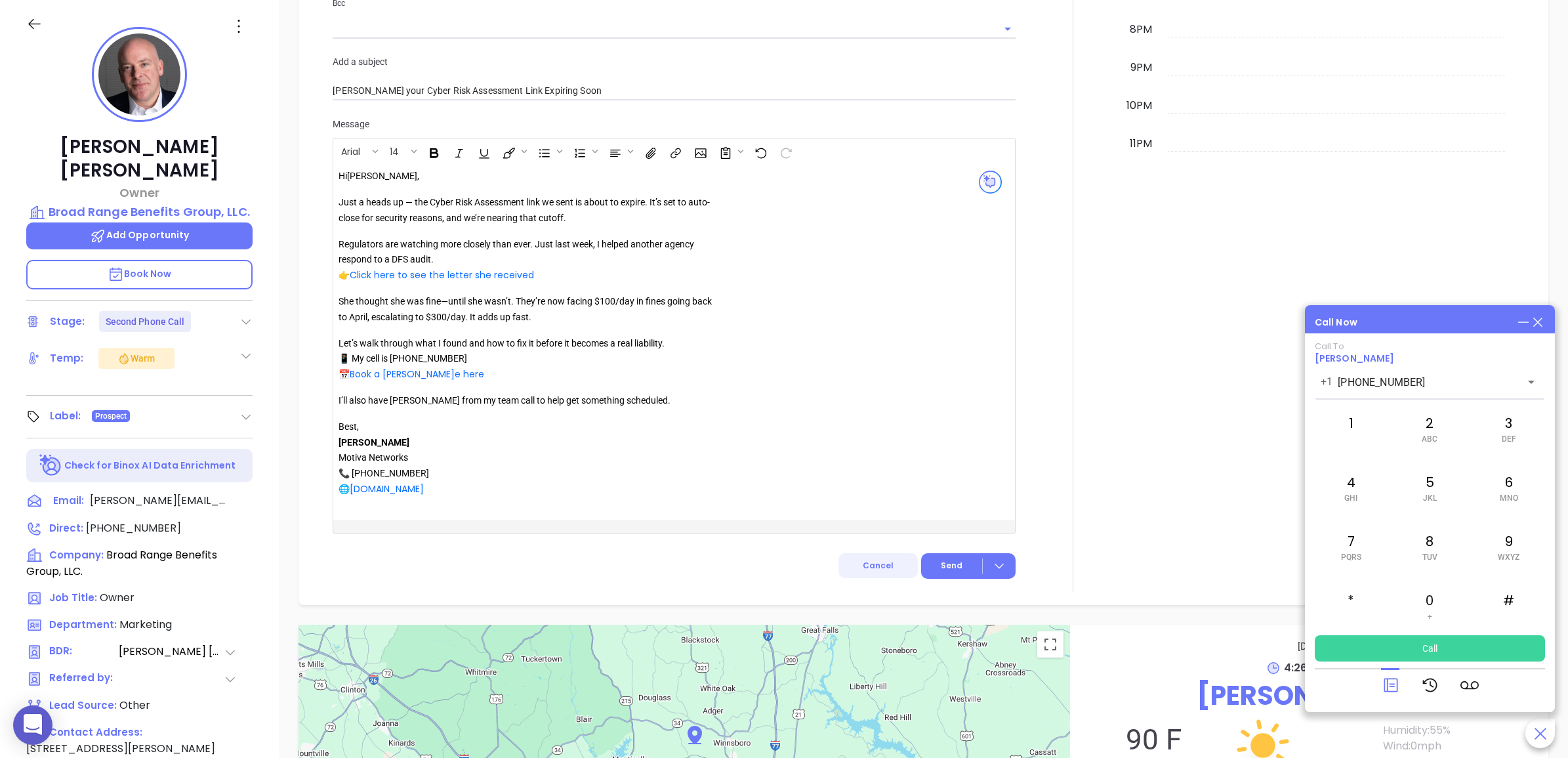
scroll to position [1215, 0]
click at [946, 570] on span "Send" at bounding box center [952, 564] width 22 height 12
click at [1540, 320] on icon at bounding box center [1538, 322] width 9 height 9
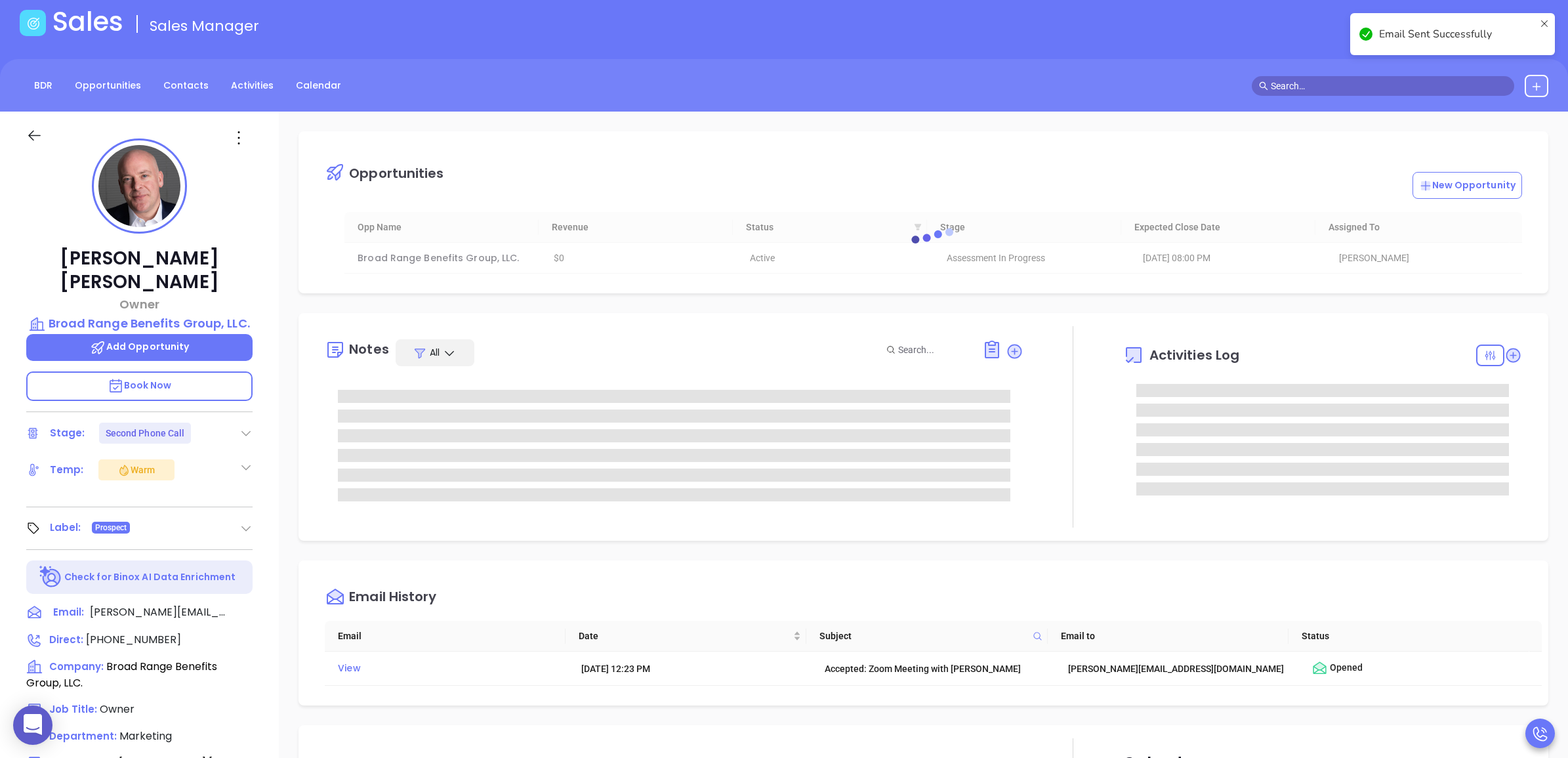
scroll to position [0, 0]
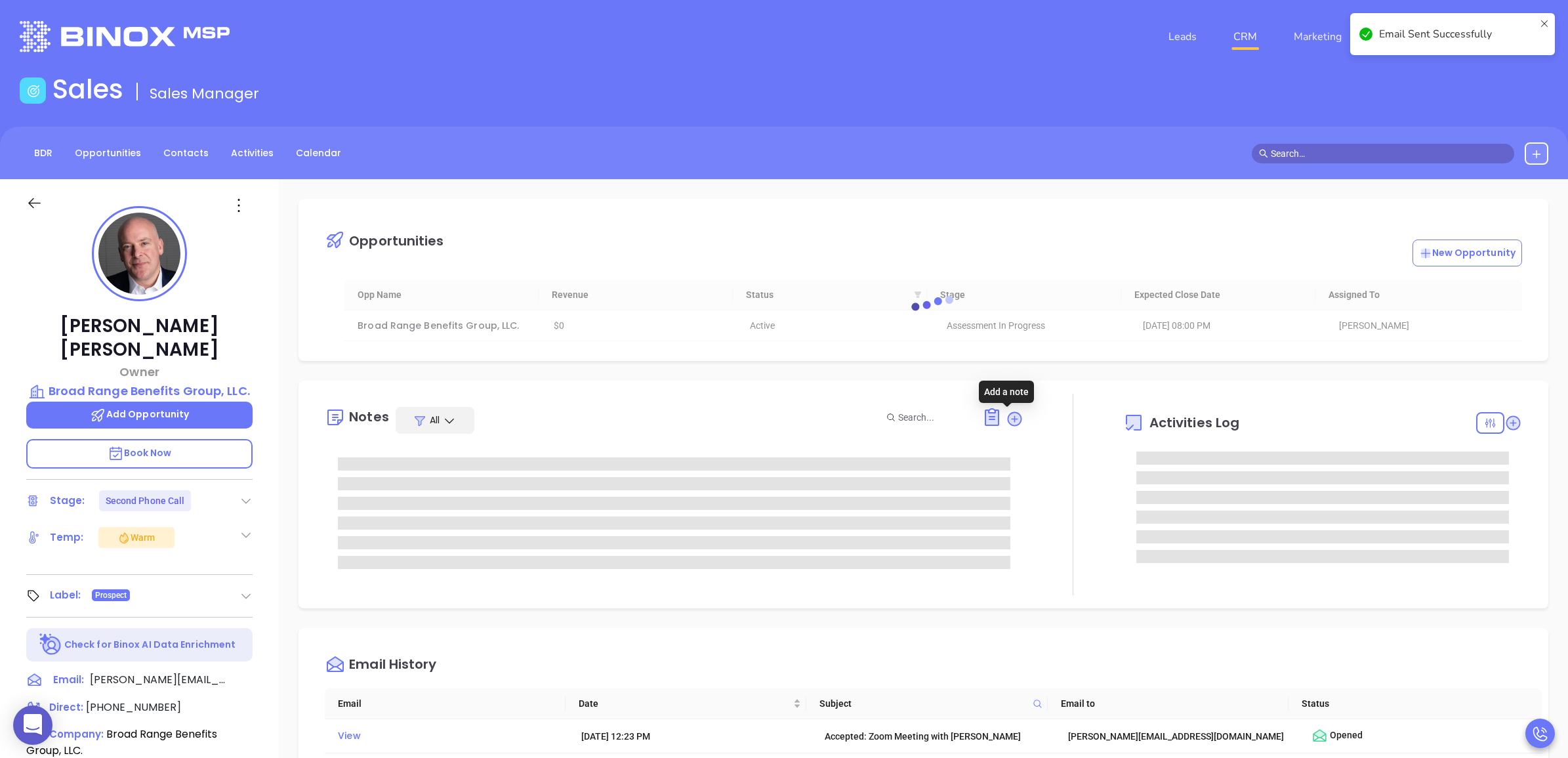
click at [1006, 414] on icon at bounding box center [1014, 419] width 18 height 18
click at [1009, 425] on icon at bounding box center [1014, 418] width 13 height 13
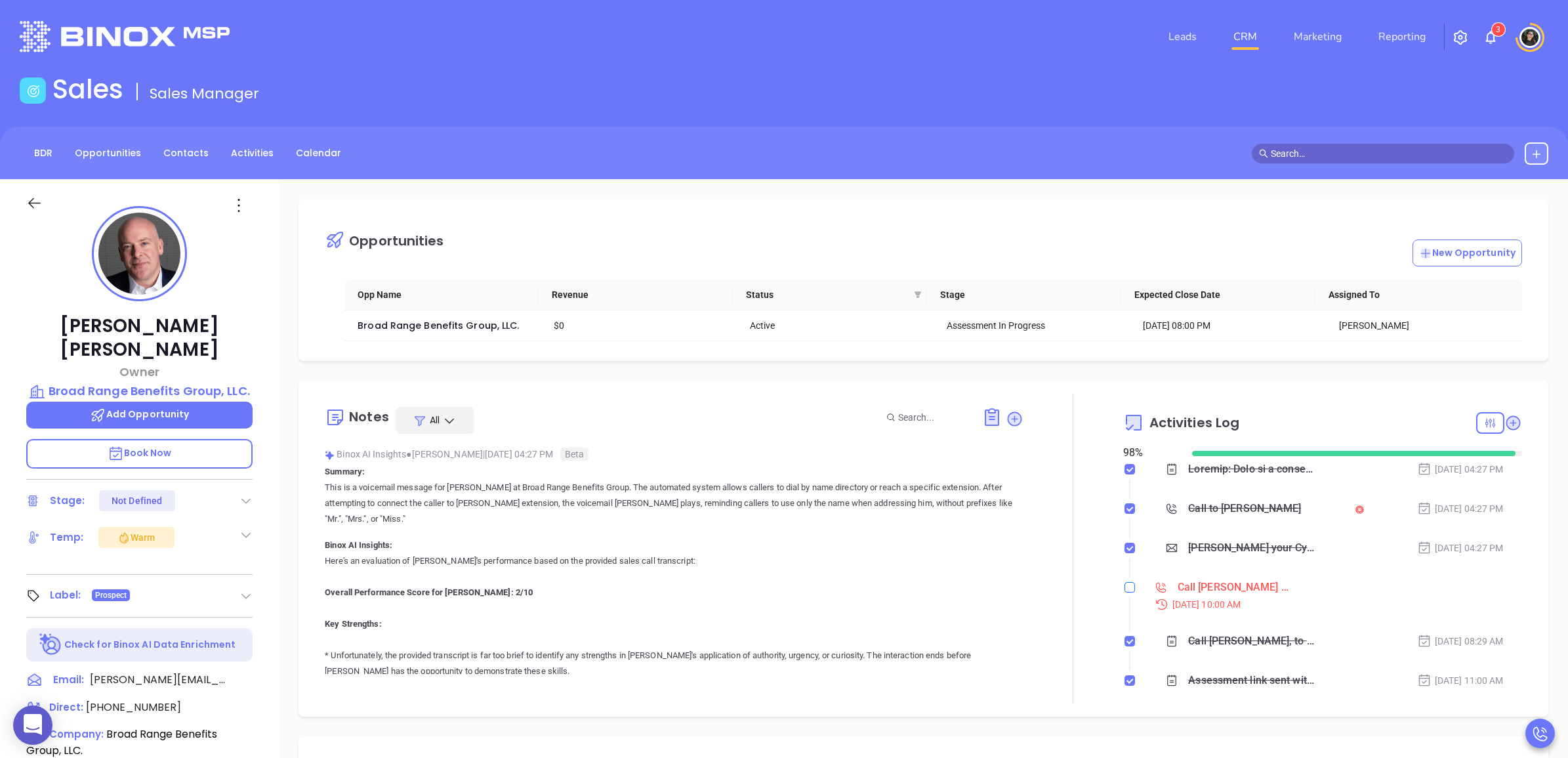
click at [1125, 592] on input "checkbox" at bounding box center [1130, 587] width 11 height 11
checkbox input "true"
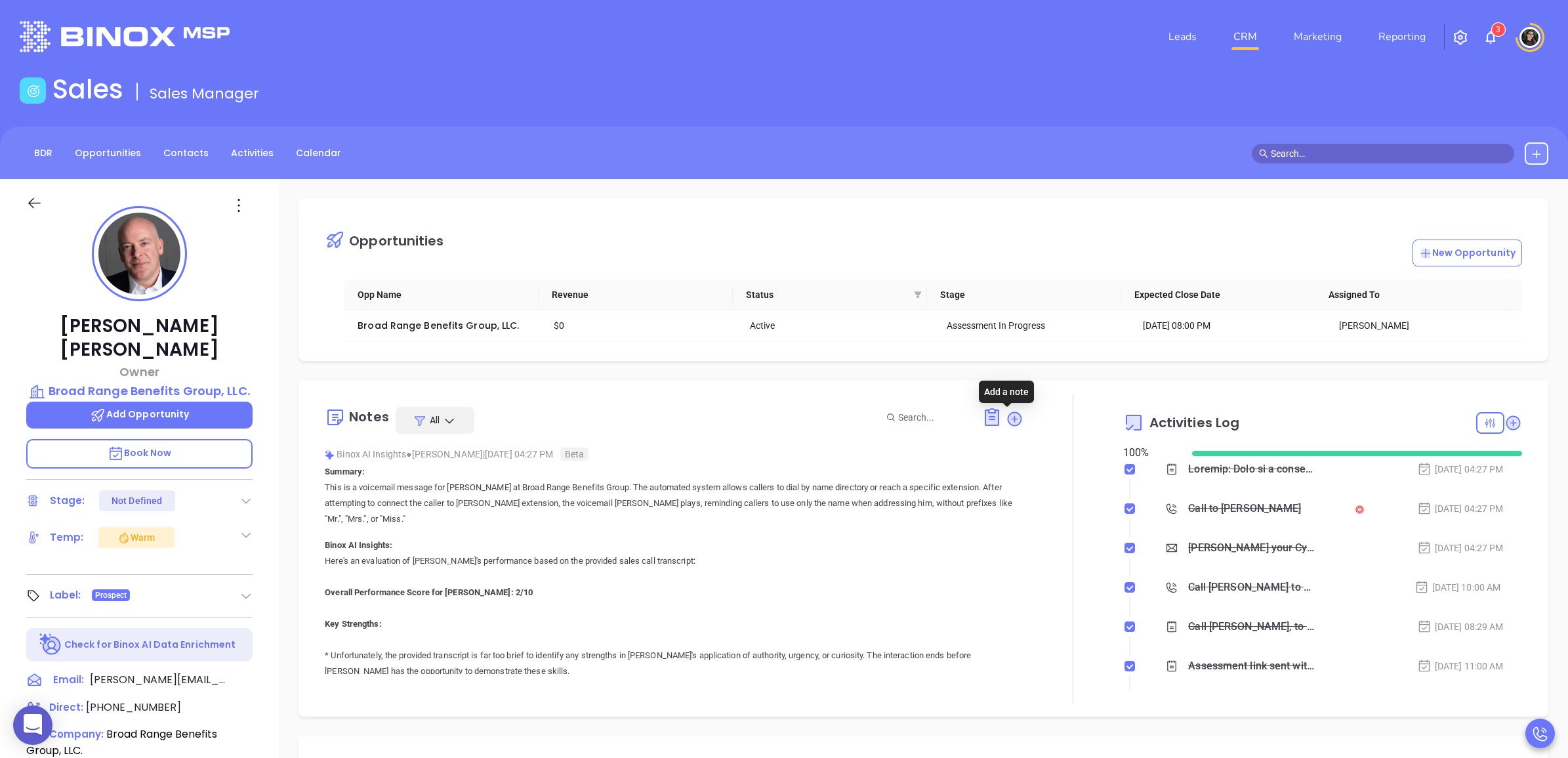
click at [1009, 428] on icon at bounding box center [1014, 419] width 18 height 18
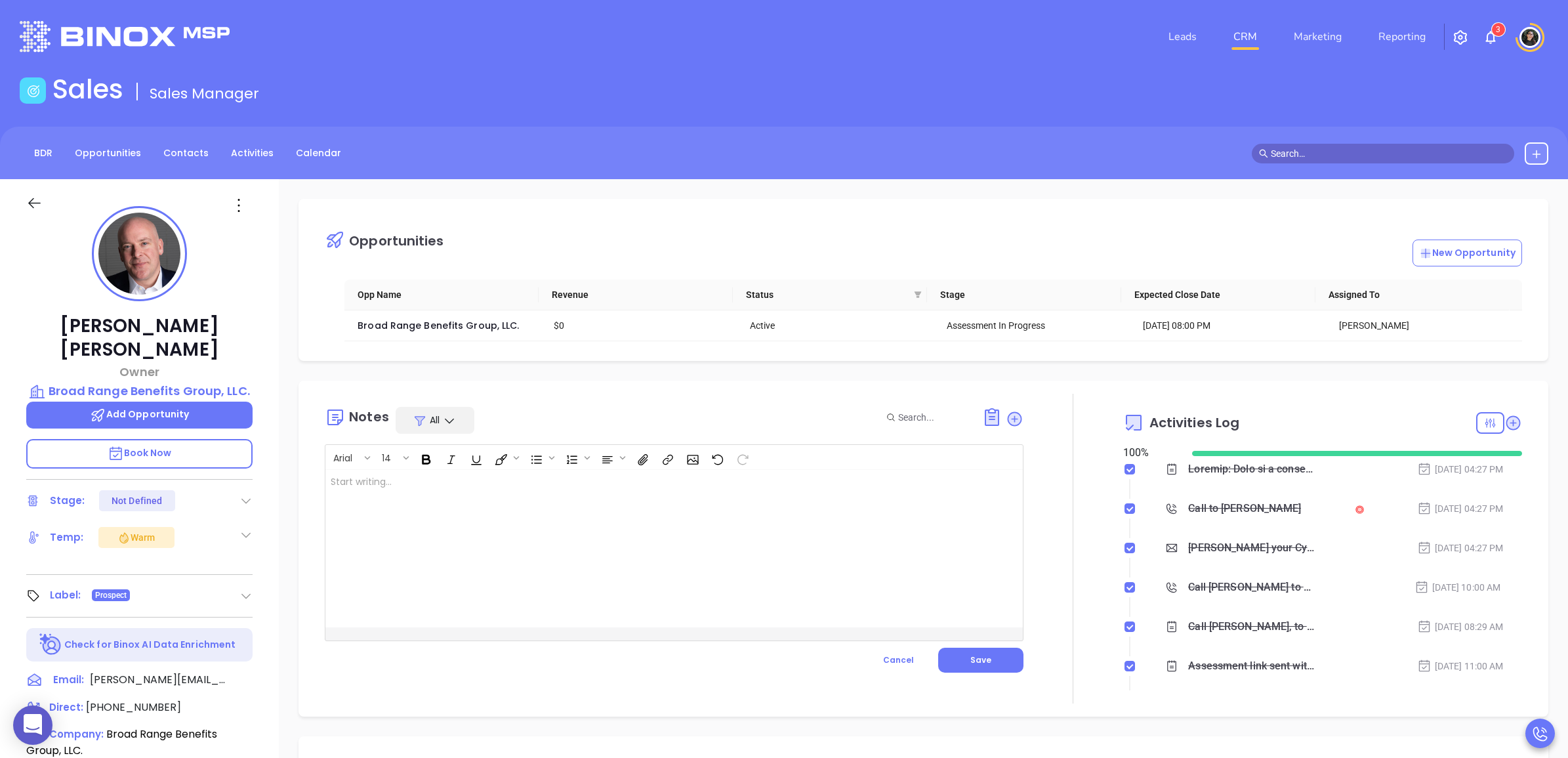
click at [780, 545] on div at bounding box center [649, 549] width 648 height 158
click at [953, 660] on button "Save" at bounding box center [981, 660] width 85 height 25
